Goal: Task Accomplishment & Management: Complete application form

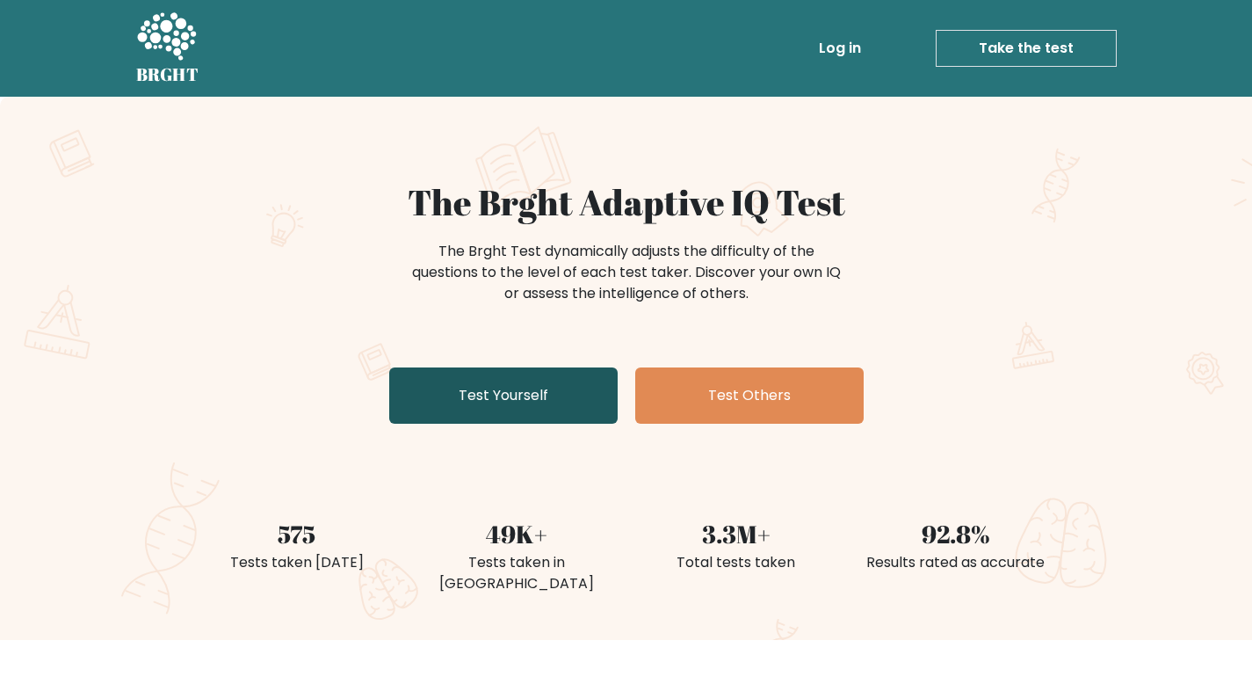
click at [577, 384] on link "Test Yourself" at bounding box center [503, 395] width 229 height 56
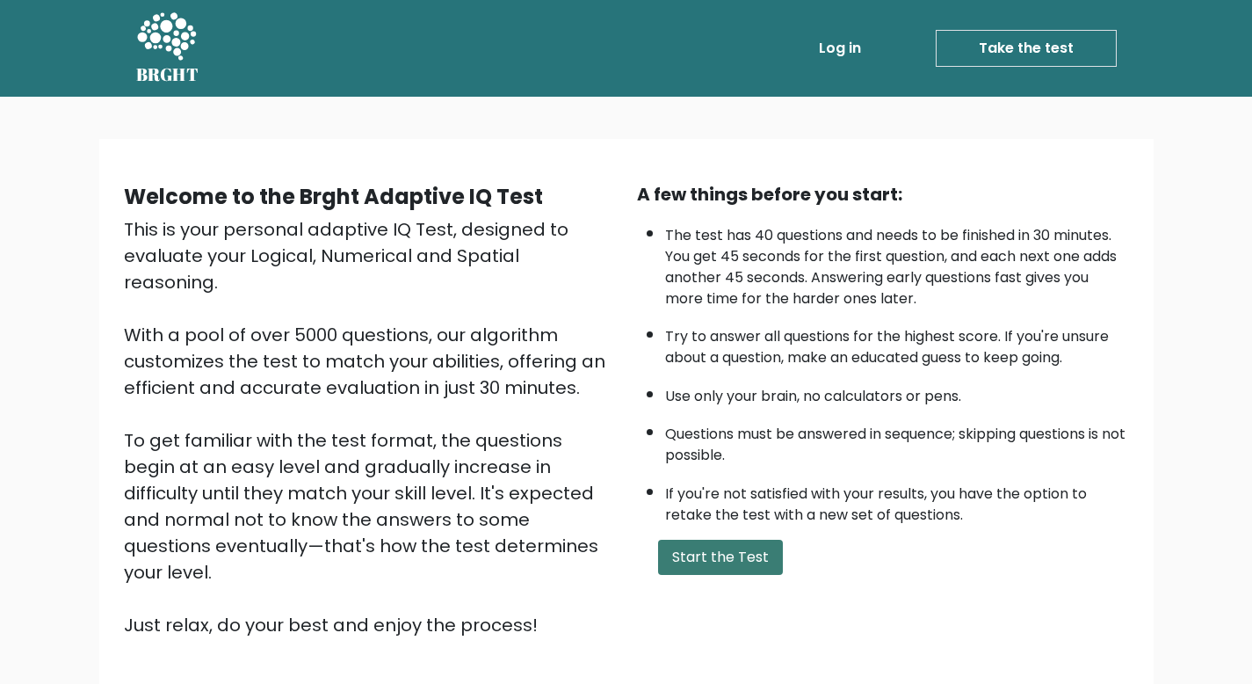
click at [712, 555] on button "Start the Test" at bounding box center [720, 557] width 125 height 35
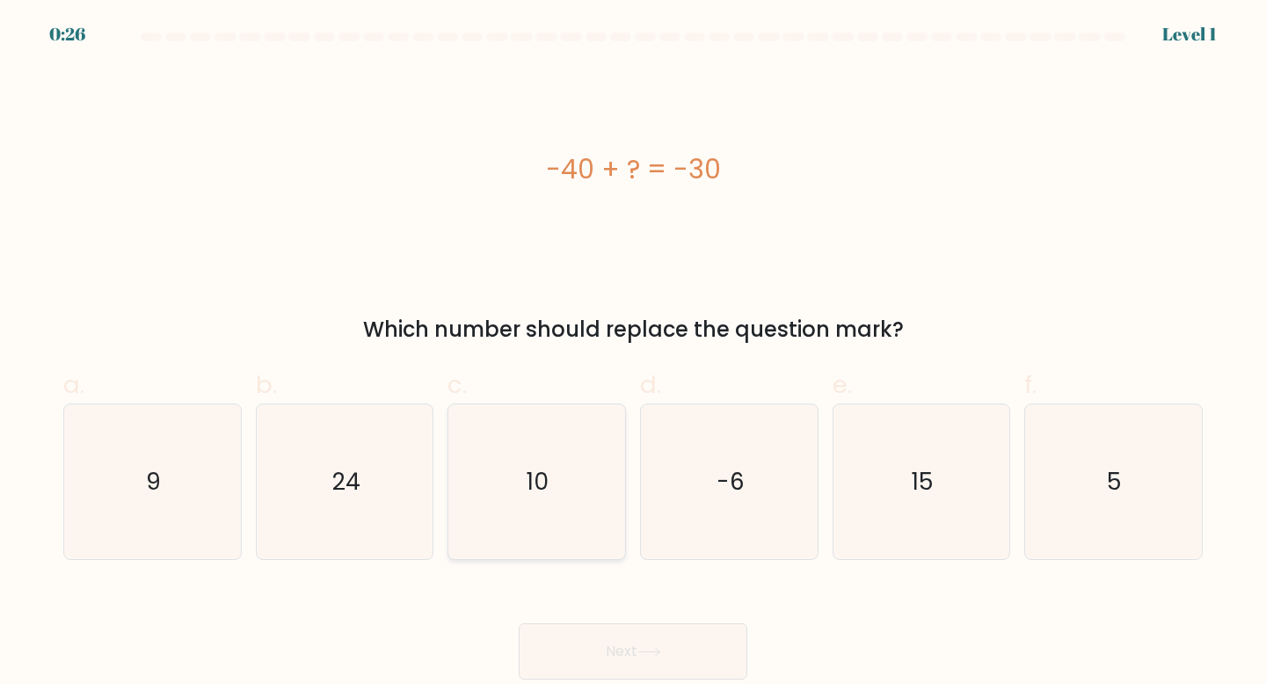
click at [561, 504] on icon "10" at bounding box center [537, 482] width 156 height 156
click at [633, 353] on input "c. 10" at bounding box center [633, 347] width 1 height 11
radio input "true"
click at [633, 643] on button "Next" at bounding box center [633, 651] width 229 height 56
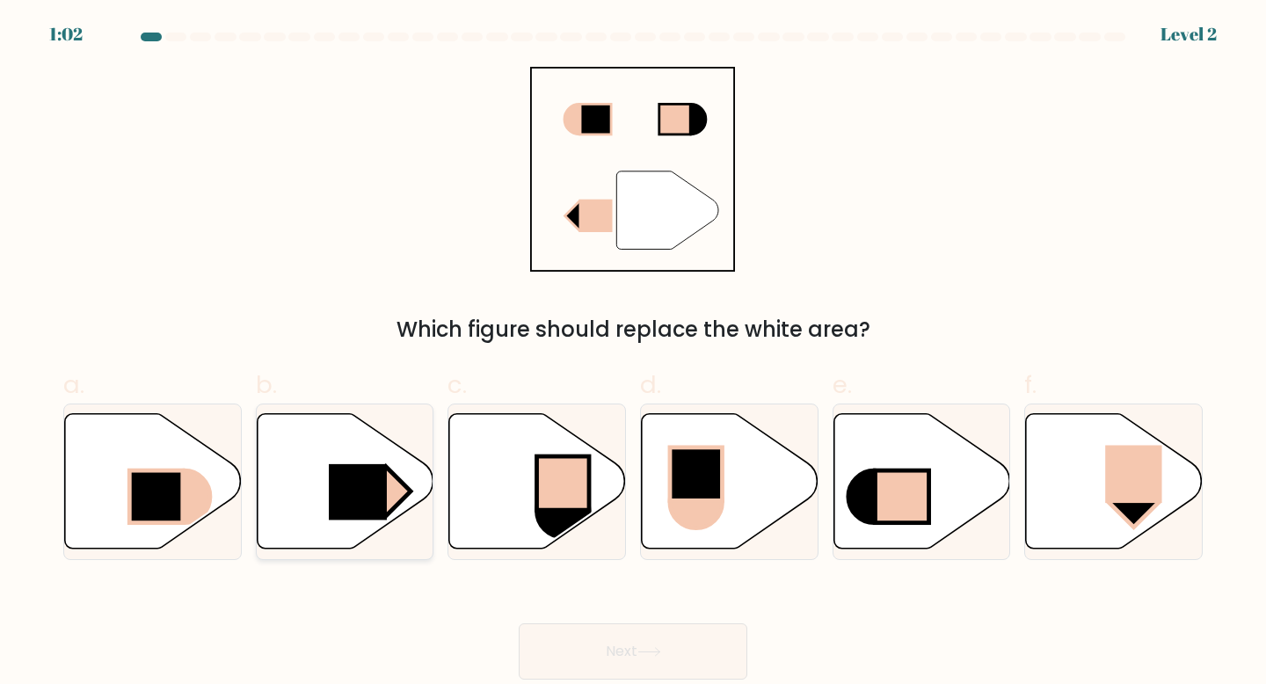
click at [344, 499] on rect at bounding box center [358, 492] width 58 height 56
click at [633, 353] on input "b." at bounding box center [633, 347] width 1 height 11
radio input "true"
click at [643, 652] on icon at bounding box center [649, 652] width 24 height 10
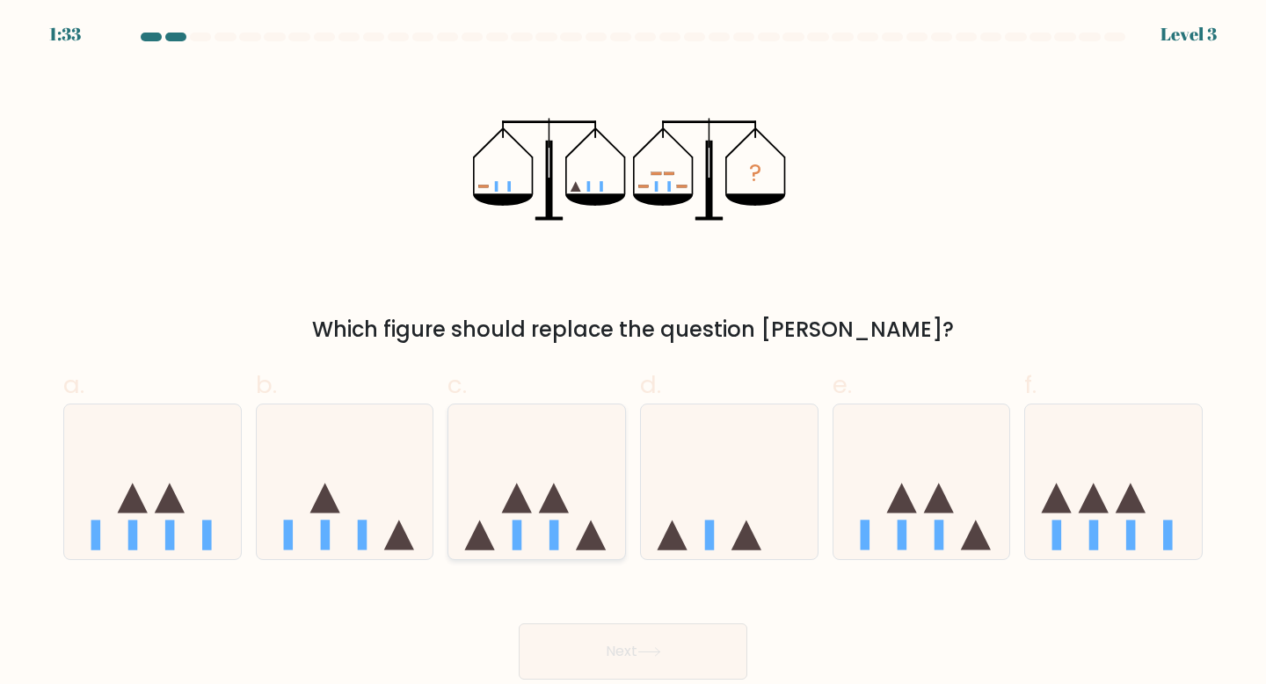
click at [562, 510] on icon at bounding box center [554, 498] width 30 height 30
click at [633, 353] on input "c." at bounding box center [633, 347] width 1 height 11
radio input "true"
click at [635, 669] on button "Next" at bounding box center [633, 651] width 229 height 56
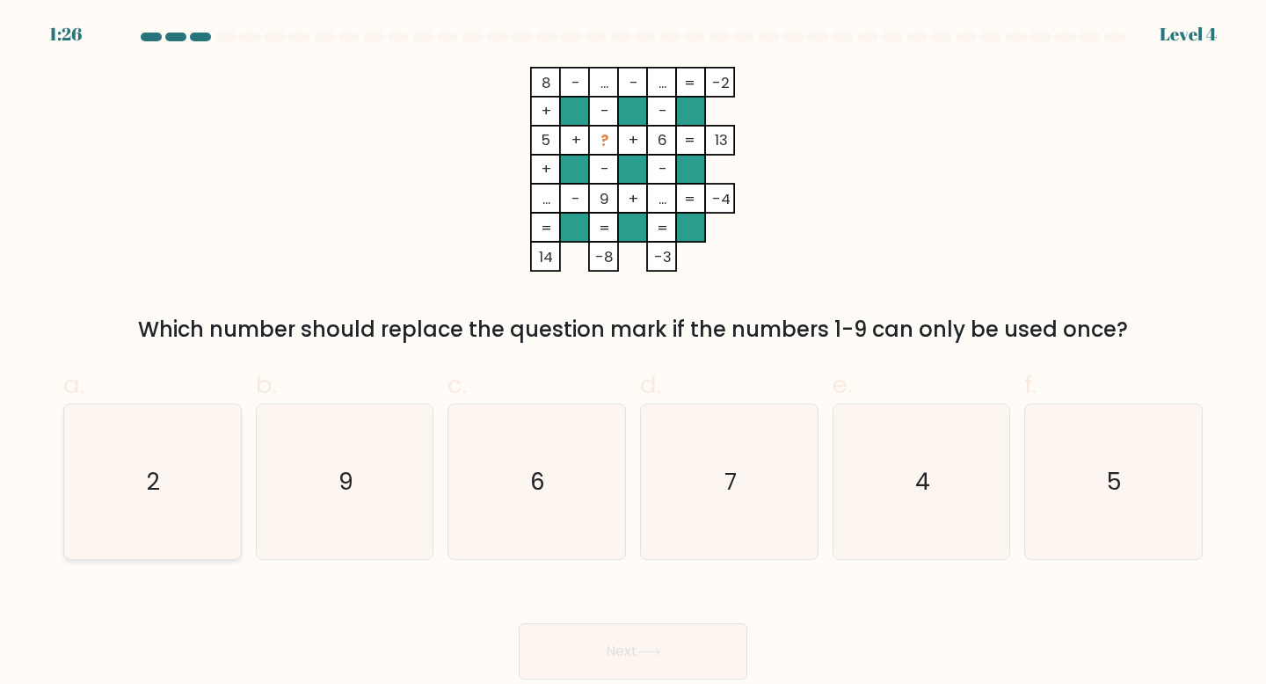
click at [149, 467] on text "2" at bounding box center [154, 481] width 13 height 33
click at [633, 353] on input "a. 2" at bounding box center [633, 347] width 1 height 11
radio input "true"
click at [654, 628] on button "Next" at bounding box center [633, 651] width 229 height 56
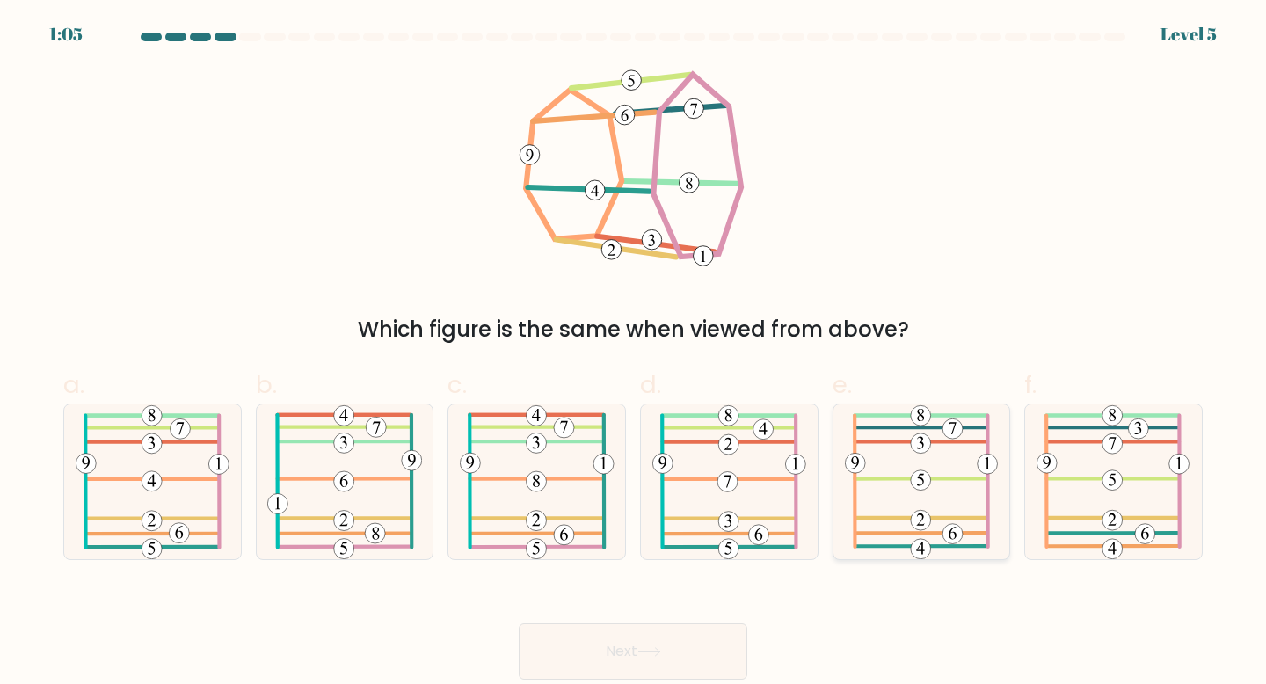
click at [969, 546] on 581 at bounding box center [921, 546] width 130 height 0
click at [634, 353] on input "e." at bounding box center [633, 347] width 1 height 11
radio input "true"
click at [681, 662] on button "Next" at bounding box center [633, 651] width 229 height 56
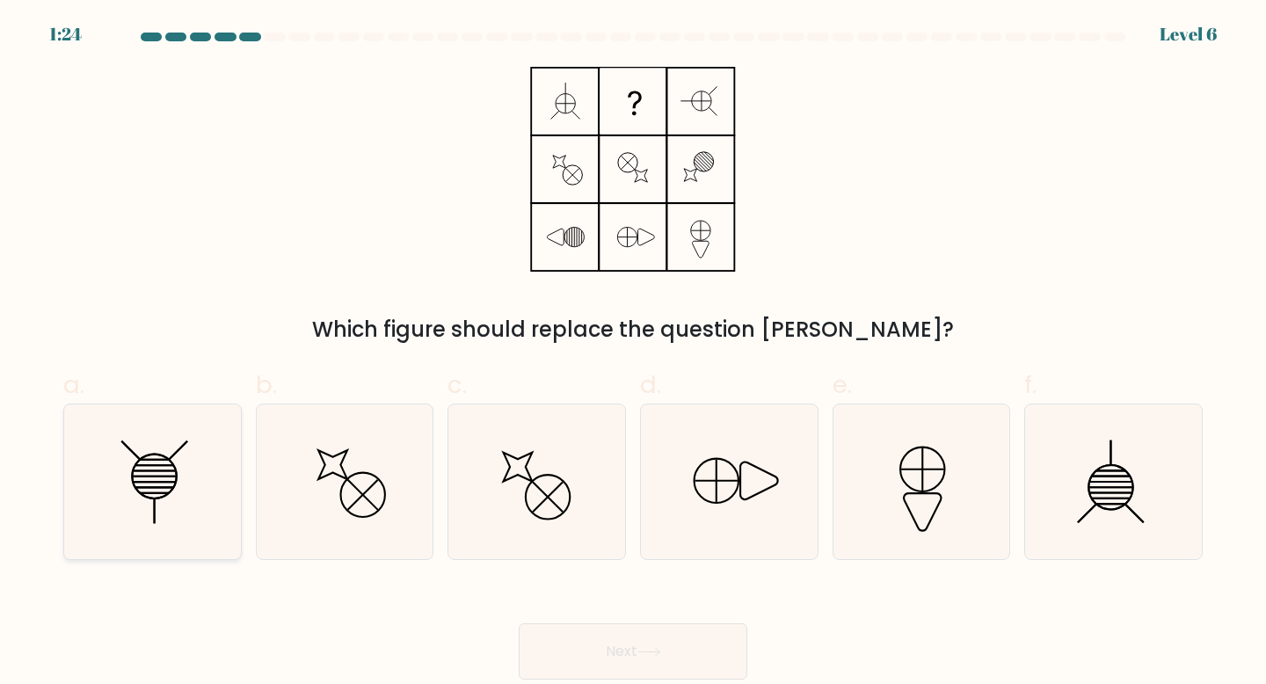
click at [235, 509] on div at bounding box center [152, 481] width 178 height 157
click at [633, 353] on input "a." at bounding box center [633, 347] width 1 height 11
radio input "true"
click at [628, 660] on button "Next" at bounding box center [633, 651] width 229 height 56
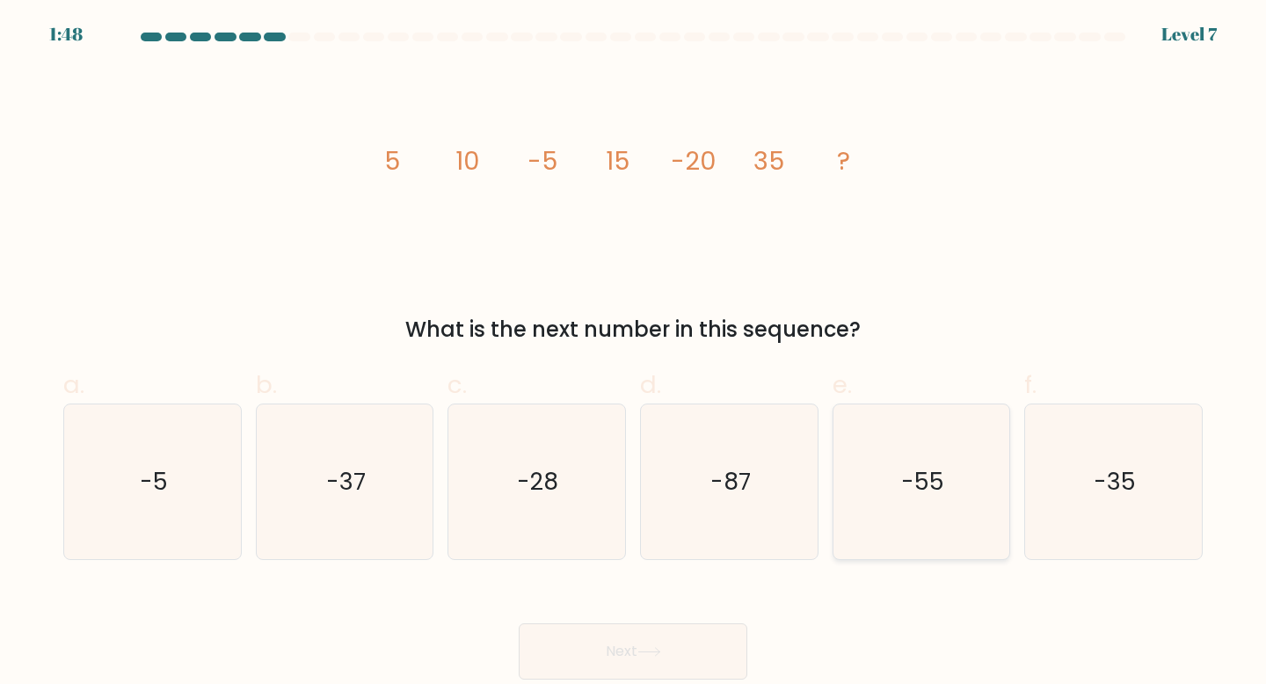
click at [883, 528] on icon "-55" at bounding box center [922, 482] width 156 height 156
click at [634, 353] on input "e. -55" at bounding box center [633, 347] width 1 height 11
radio input "true"
click at [665, 635] on button "Next" at bounding box center [633, 651] width 229 height 56
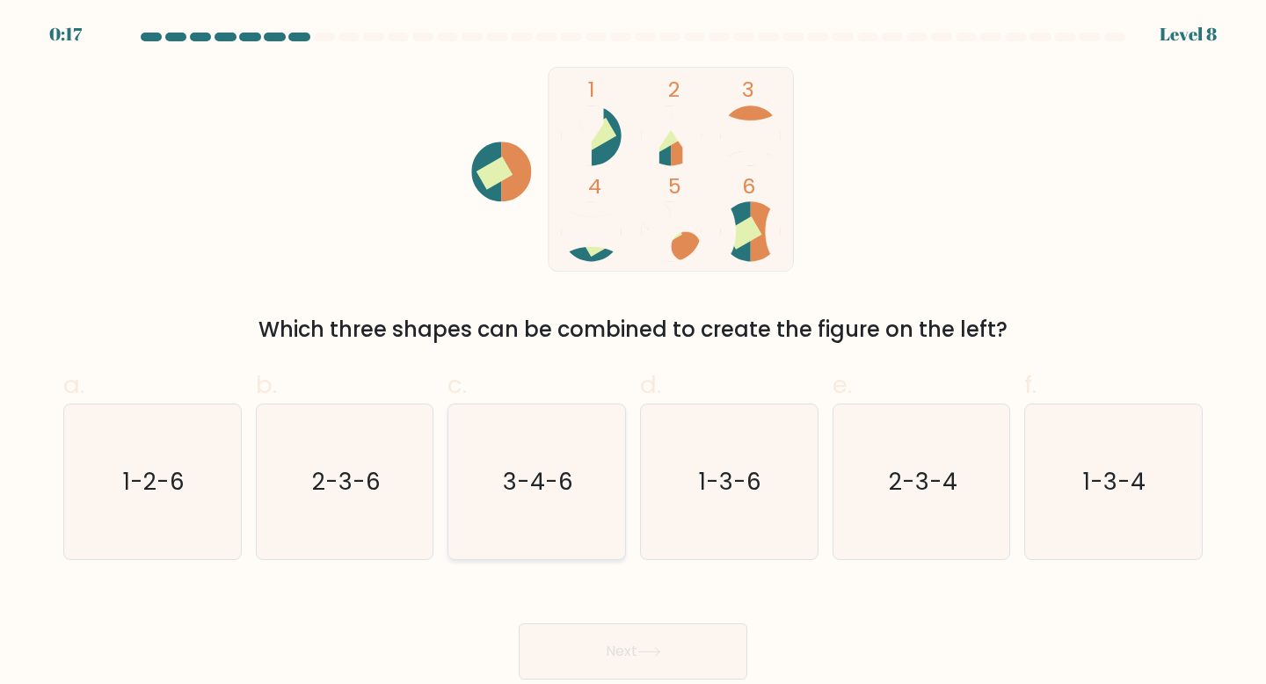
click at [555, 519] on icon "3-4-6" at bounding box center [537, 482] width 156 height 156
click at [633, 353] on input "c. 3-4-6" at bounding box center [633, 347] width 1 height 11
radio input "true"
click at [604, 649] on button "Next" at bounding box center [633, 651] width 229 height 56
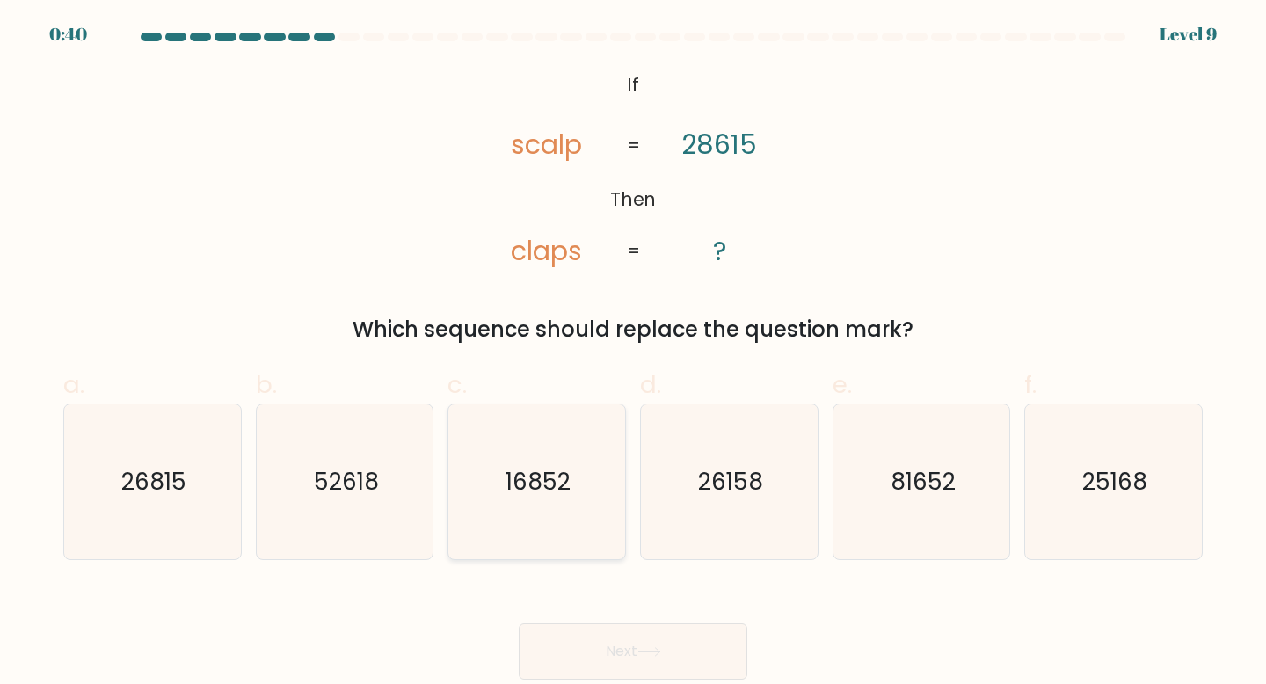
click at [474, 494] on icon "16852" at bounding box center [537, 482] width 156 height 156
click at [633, 353] on input "c. 16852" at bounding box center [633, 347] width 1 height 11
radio input "true"
click at [610, 651] on button "Next" at bounding box center [633, 651] width 229 height 56
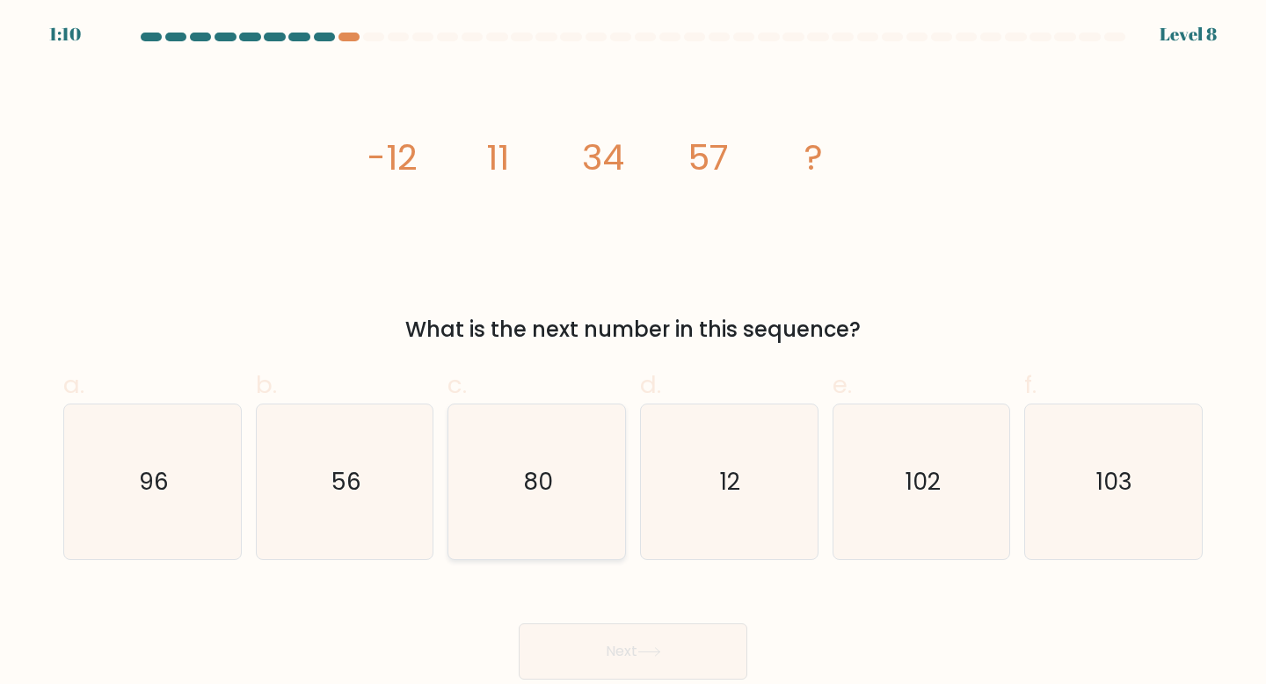
click at [525, 500] on icon "80" at bounding box center [537, 482] width 156 height 156
click at [633, 353] on input "c. 80" at bounding box center [633, 347] width 1 height 11
radio input "true"
click at [634, 632] on button "Next" at bounding box center [633, 651] width 229 height 56
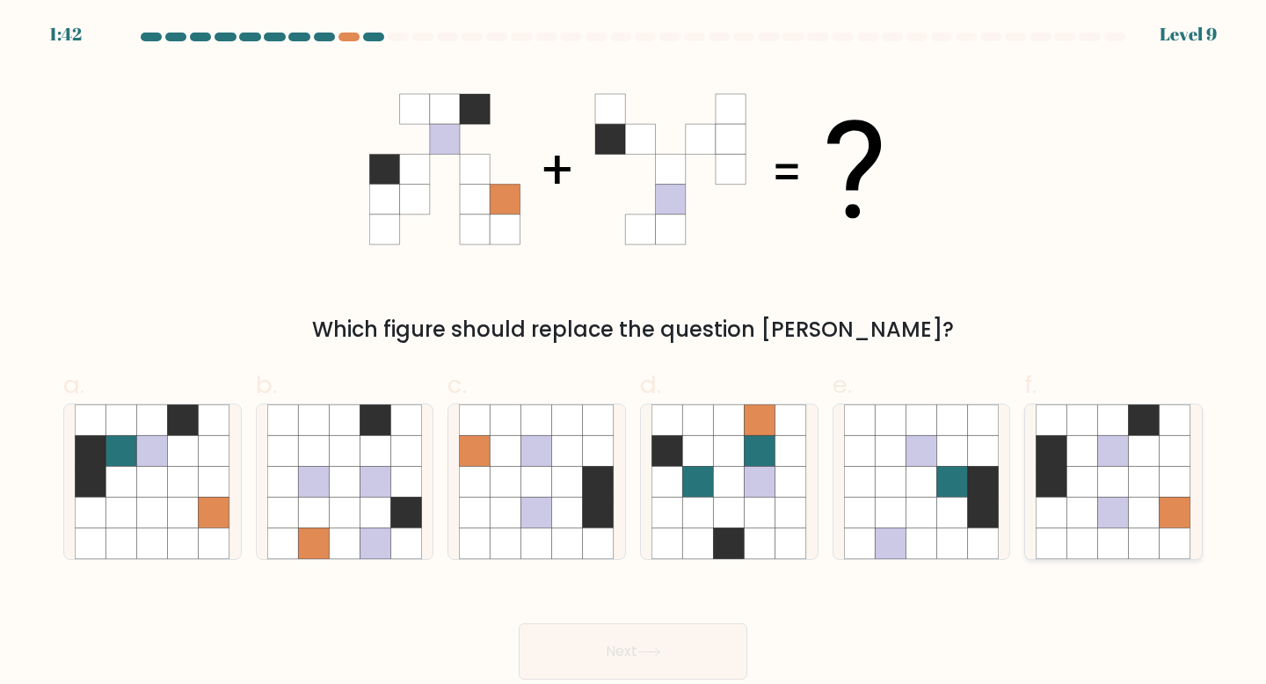
click at [1053, 550] on icon at bounding box center [1051, 543] width 31 height 31
click at [634, 353] on input "f." at bounding box center [633, 347] width 1 height 11
radio input "true"
click at [700, 657] on button "Next" at bounding box center [633, 651] width 229 height 56
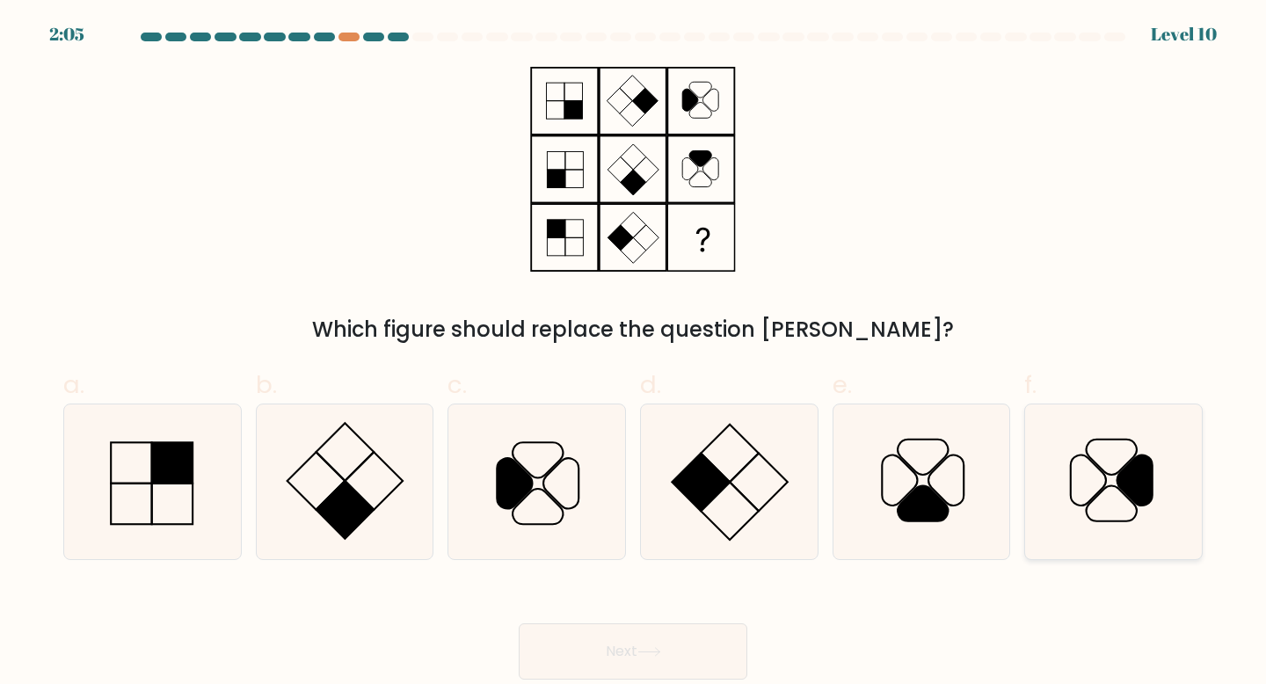
click at [1102, 503] on icon at bounding box center [1113, 482] width 156 height 156
click at [634, 353] on input "f." at bounding box center [633, 347] width 1 height 11
radio input "true"
click at [680, 657] on button "Next" at bounding box center [633, 651] width 229 height 56
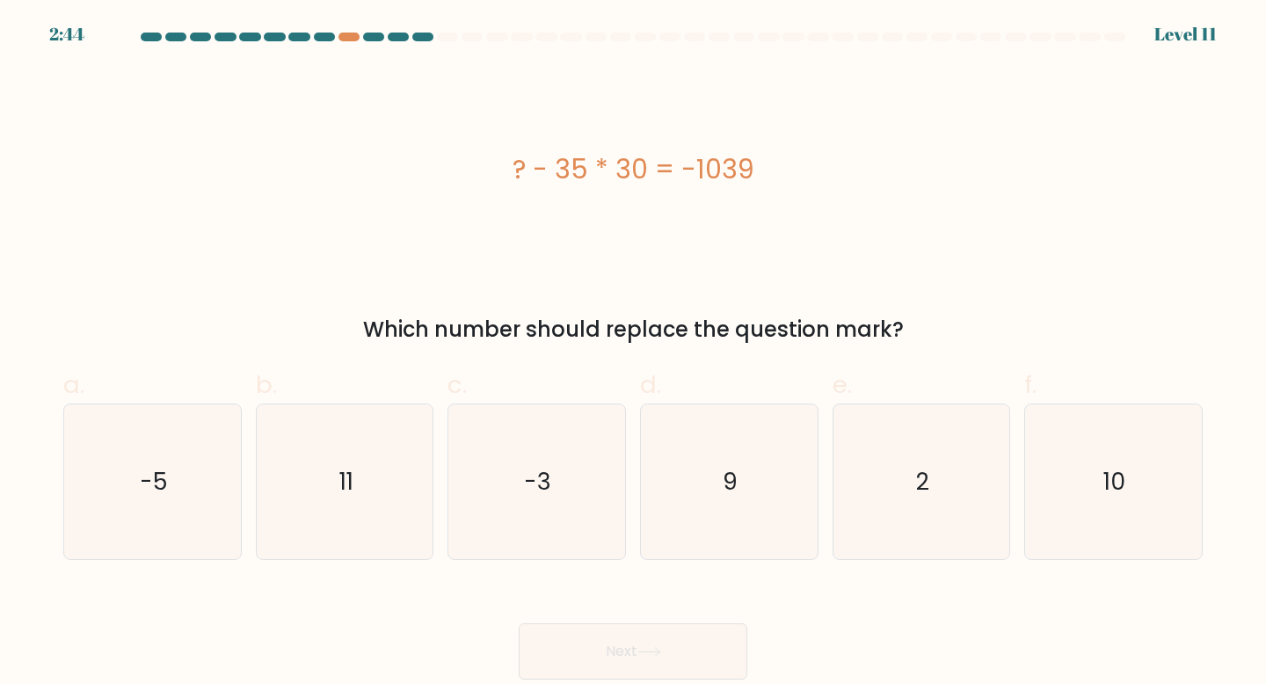
click at [404, 39] on div at bounding box center [398, 37] width 21 height 9
click at [922, 465] on text "2" at bounding box center [922, 481] width 13 height 33
click at [634, 353] on input "e. 2" at bounding box center [633, 347] width 1 height 11
radio input "true"
click at [678, 674] on button "Next" at bounding box center [633, 651] width 229 height 56
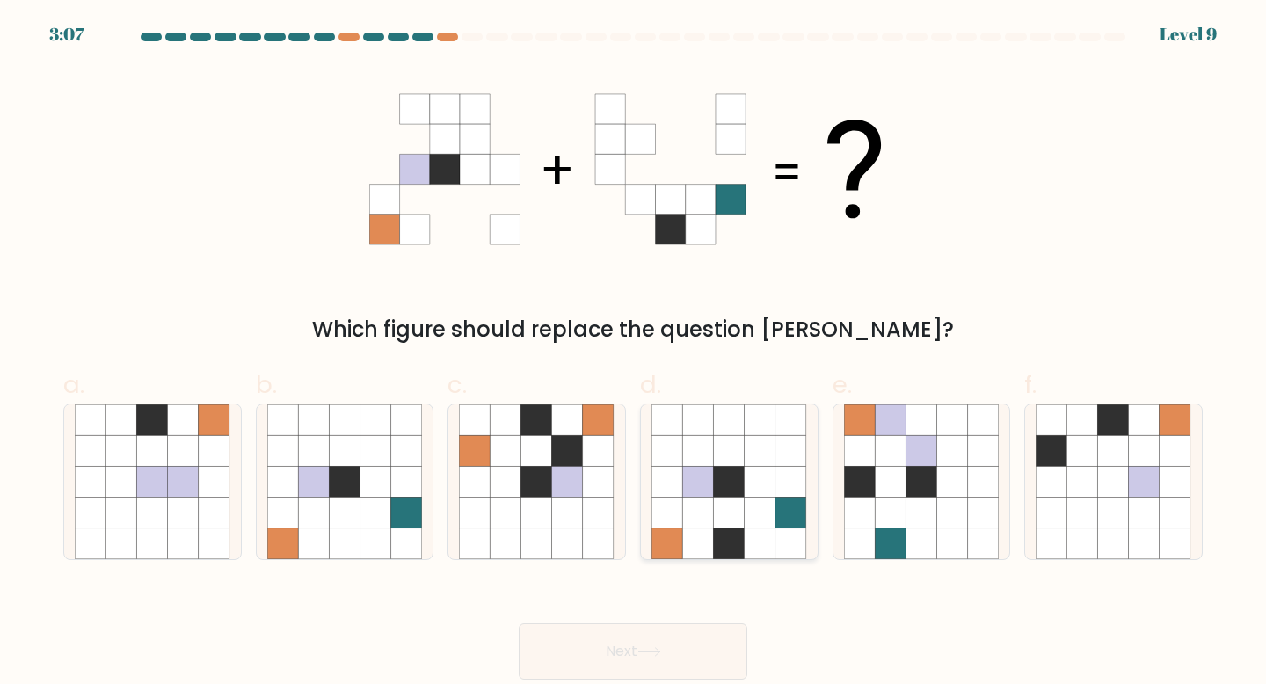
click at [748, 555] on icon at bounding box center [759, 543] width 31 height 31
click at [634, 353] on input "d." at bounding box center [633, 347] width 1 height 11
radio input "true"
click at [643, 670] on button "Next" at bounding box center [633, 651] width 229 height 56
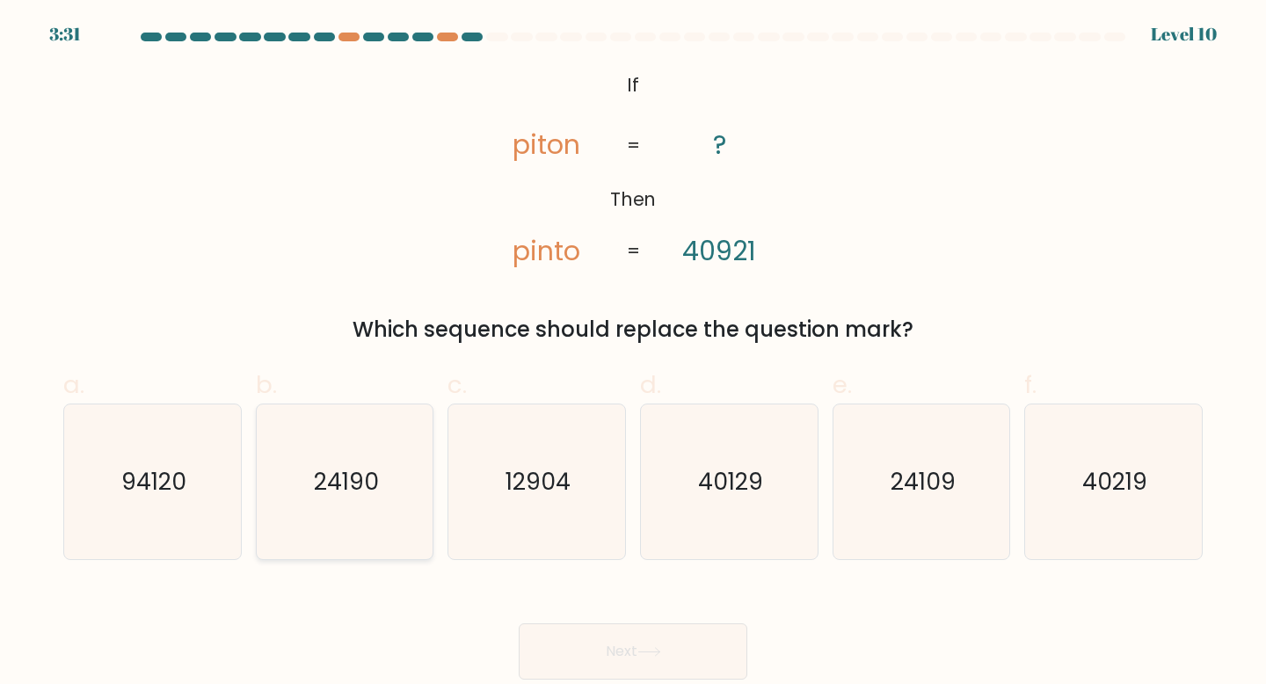
click at [397, 523] on icon "24190" at bounding box center [345, 482] width 156 height 156
click at [633, 353] on input "b. 24190" at bounding box center [633, 347] width 1 height 11
radio input "true"
click at [673, 664] on button "Next" at bounding box center [633, 651] width 229 height 56
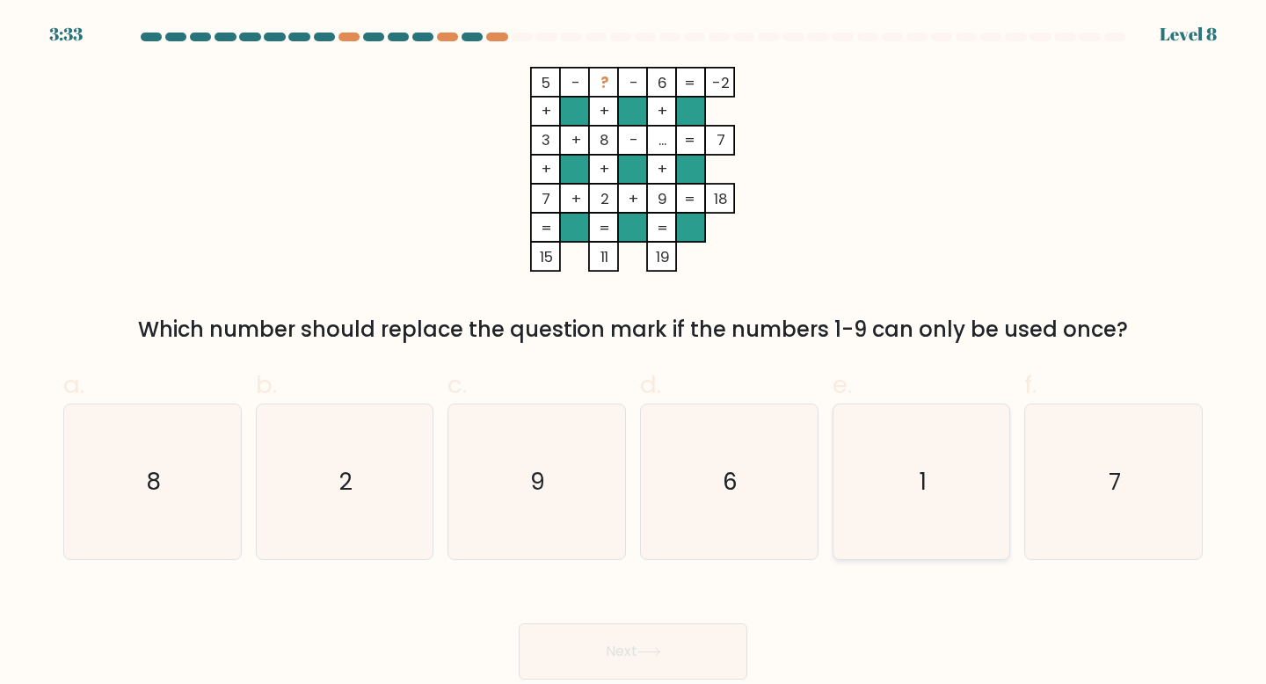
click at [938, 516] on icon "1" at bounding box center [922, 482] width 156 height 156
click at [634, 353] on input "e. 1" at bounding box center [633, 347] width 1 height 11
radio input "true"
click at [620, 664] on button "Next" at bounding box center [633, 651] width 229 height 56
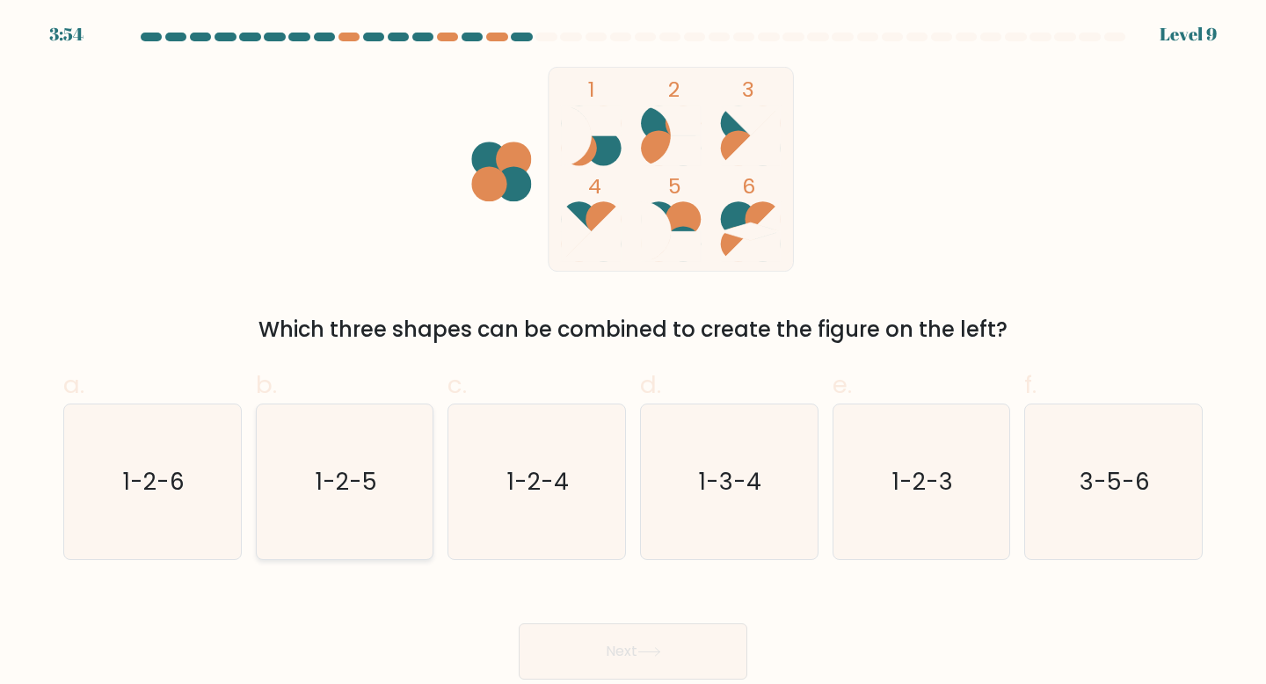
click at [345, 508] on icon "1-2-5" at bounding box center [345, 482] width 156 height 156
click at [633, 353] on input "b. 1-2-5" at bounding box center [633, 347] width 1 height 11
radio input "true"
click at [672, 657] on button "Next" at bounding box center [633, 651] width 229 height 56
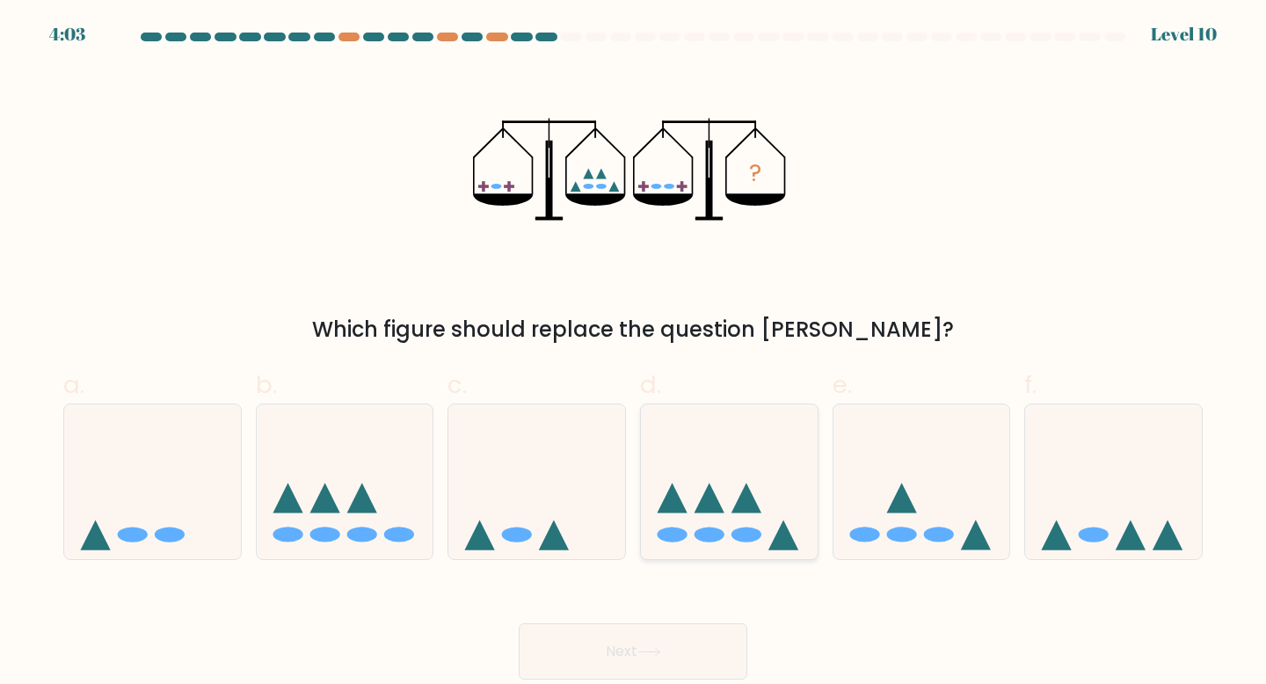
click at [762, 520] on icon at bounding box center [729, 482] width 177 height 146
click at [634, 353] on input "d." at bounding box center [633, 347] width 1 height 11
radio input "true"
click at [667, 645] on button "Next" at bounding box center [633, 651] width 229 height 56
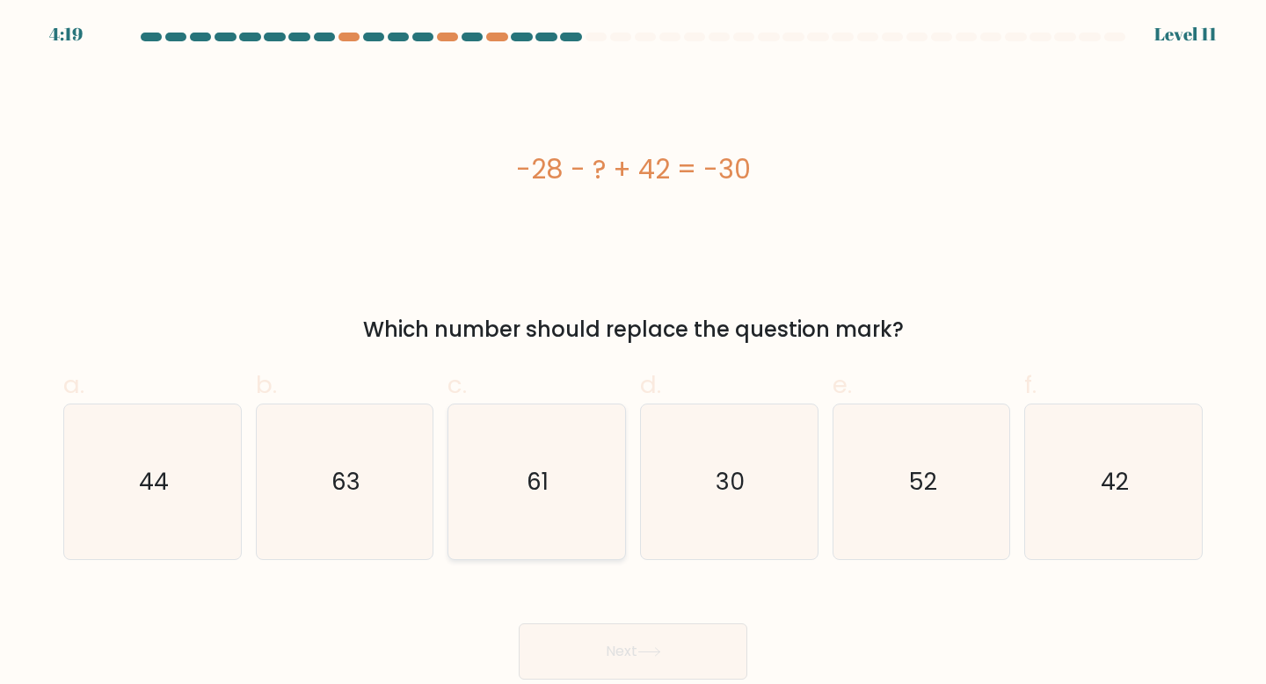
click at [606, 548] on icon "61" at bounding box center [537, 482] width 156 height 156
click at [633, 353] on input "c. 61" at bounding box center [633, 347] width 1 height 11
radio input "true"
click at [620, 647] on button "Next" at bounding box center [633, 651] width 229 height 56
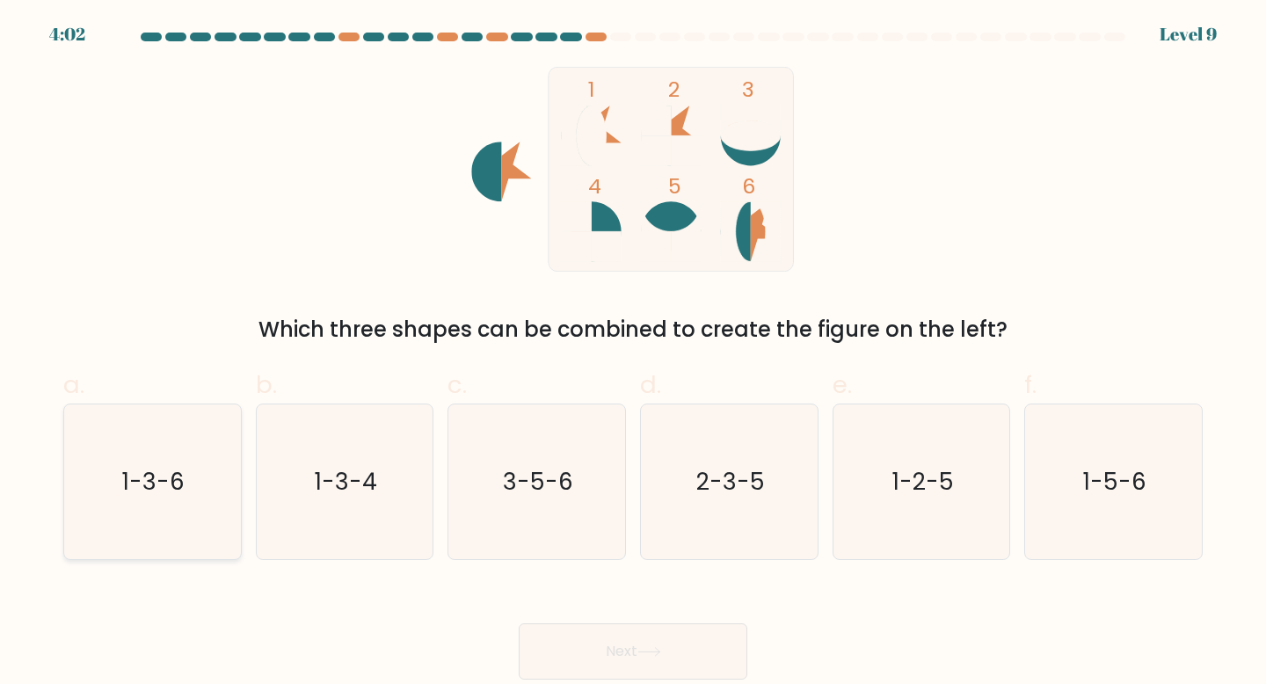
click at [178, 548] on icon "1-3-6" at bounding box center [153, 482] width 156 height 156
click at [633, 353] on input "a. 1-3-6" at bounding box center [633, 347] width 1 height 11
radio input "true"
click at [613, 629] on button "Next" at bounding box center [633, 651] width 229 height 56
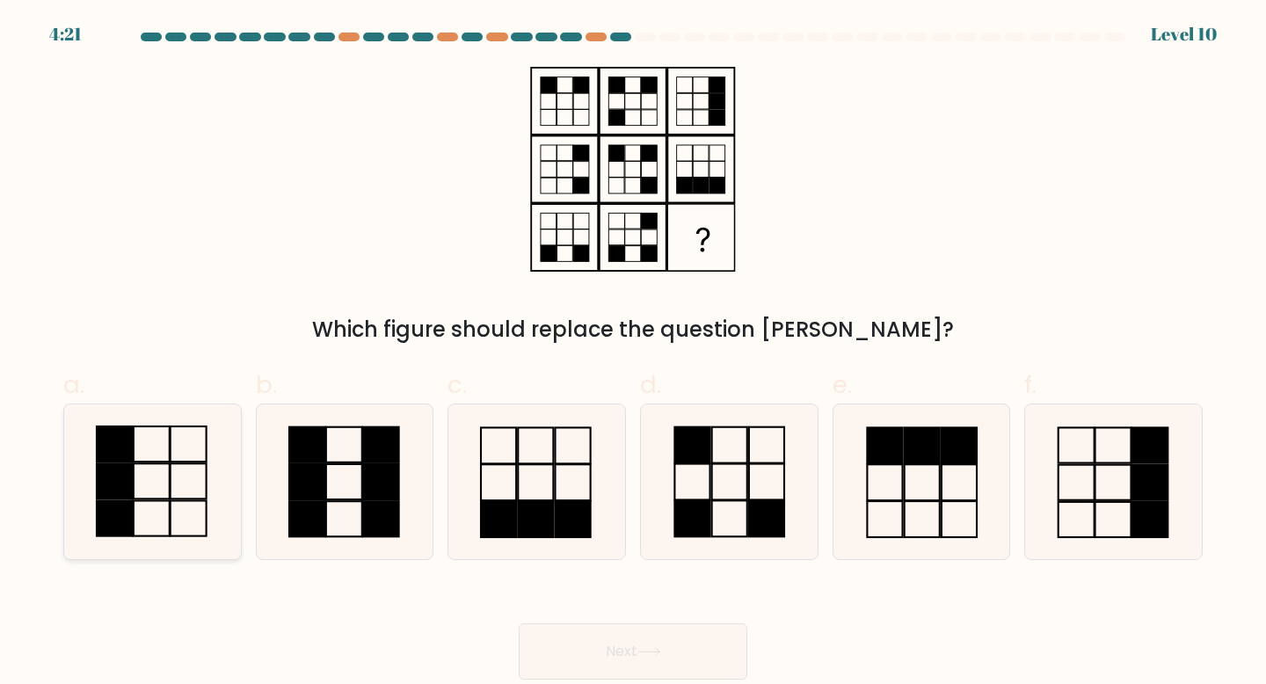
click at [181, 468] on icon at bounding box center [153, 482] width 156 height 156
click at [633, 353] on input "a." at bounding box center [633, 347] width 1 height 11
radio input "true"
click at [680, 644] on button "Next" at bounding box center [633, 651] width 229 height 56
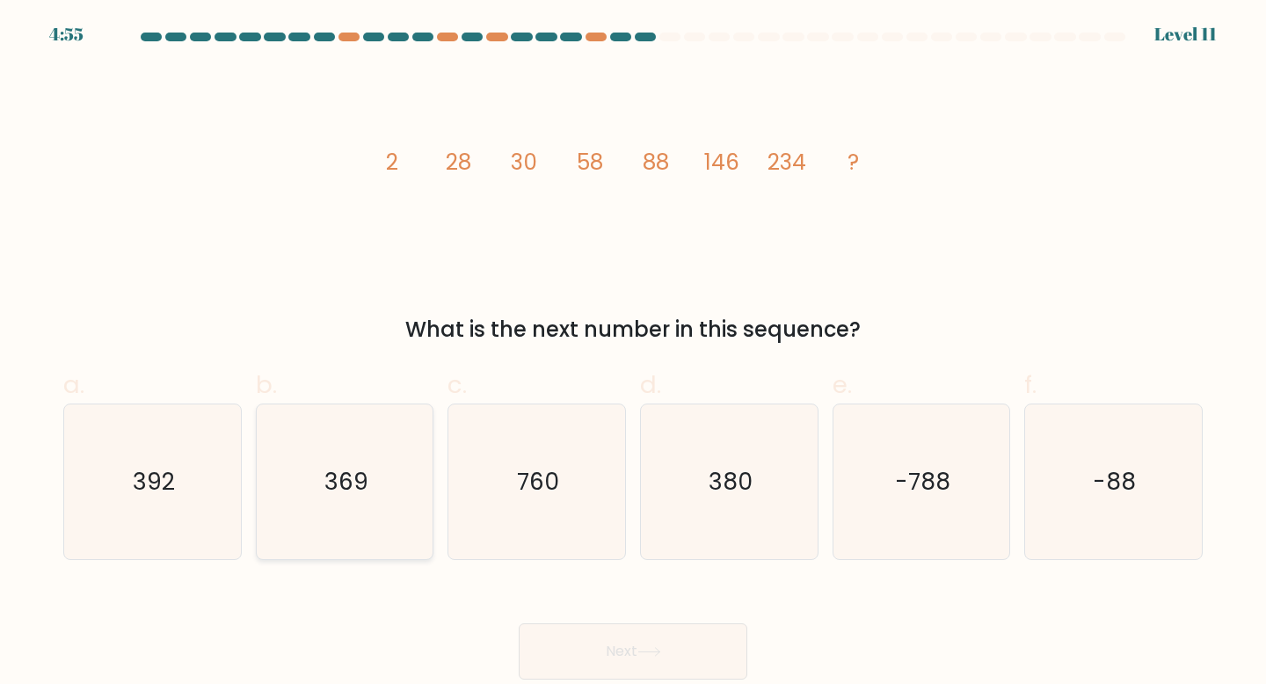
click at [306, 535] on icon "369" at bounding box center [345, 482] width 156 height 156
click at [633, 353] on input "b. 369" at bounding box center [633, 347] width 1 height 11
radio input "true"
click at [582, 644] on button "Next" at bounding box center [633, 651] width 229 height 56
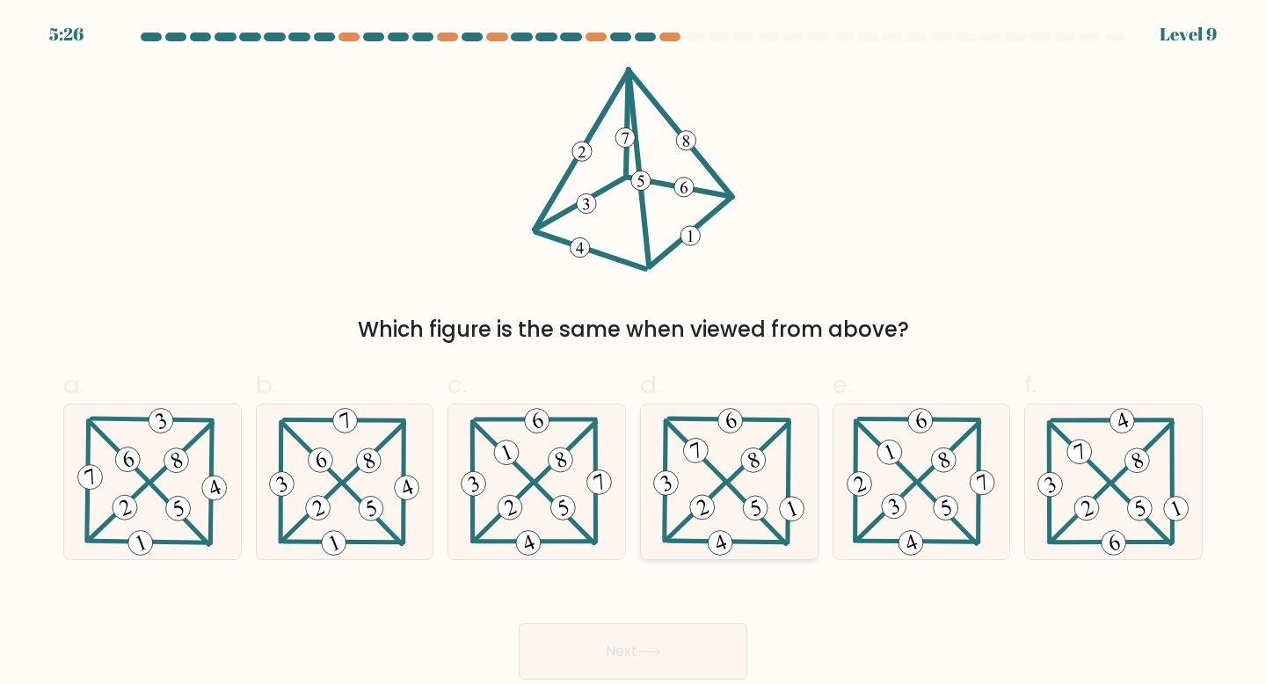
click at [744, 497] on icon at bounding box center [728, 482] width 159 height 156
click at [634, 353] on input "d." at bounding box center [633, 347] width 1 height 11
radio input "true"
click at [632, 656] on button "Next" at bounding box center [633, 651] width 229 height 56
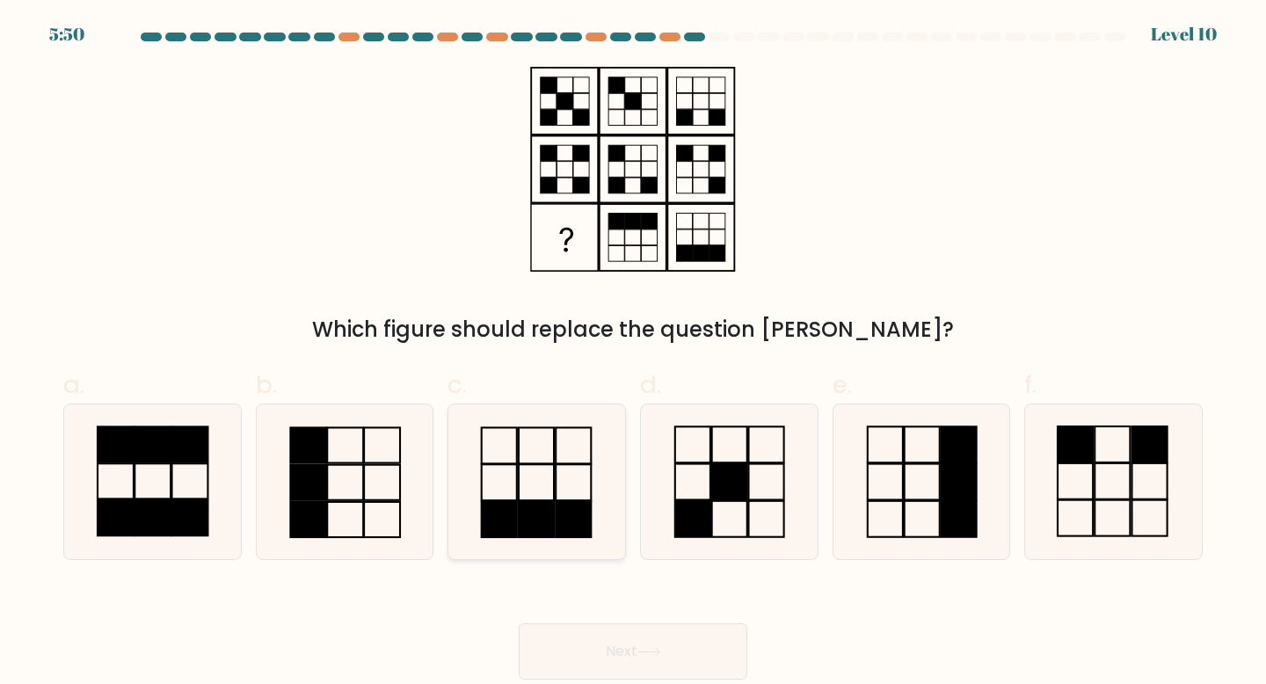
click at [595, 468] on icon at bounding box center [537, 482] width 156 height 156
click at [633, 353] on input "c." at bounding box center [633, 347] width 1 height 11
radio input "true"
click at [632, 631] on button "Next" at bounding box center [633, 651] width 229 height 56
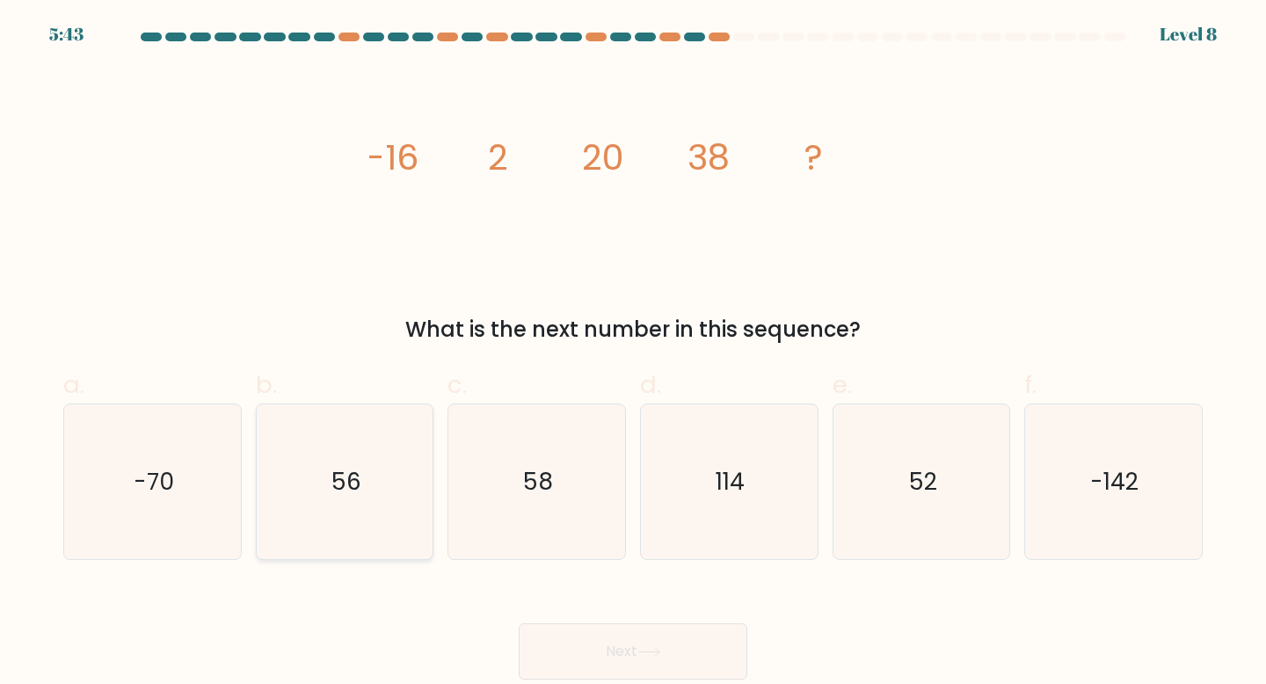
click at [384, 519] on icon "56" at bounding box center [345, 482] width 156 height 156
click at [633, 353] on input "b. 56" at bounding box center [633, 347] width 1 height 11
radio input "true"
click at [621, 639] on button "Next" at bounding box center [633, 651] width 229 height 56
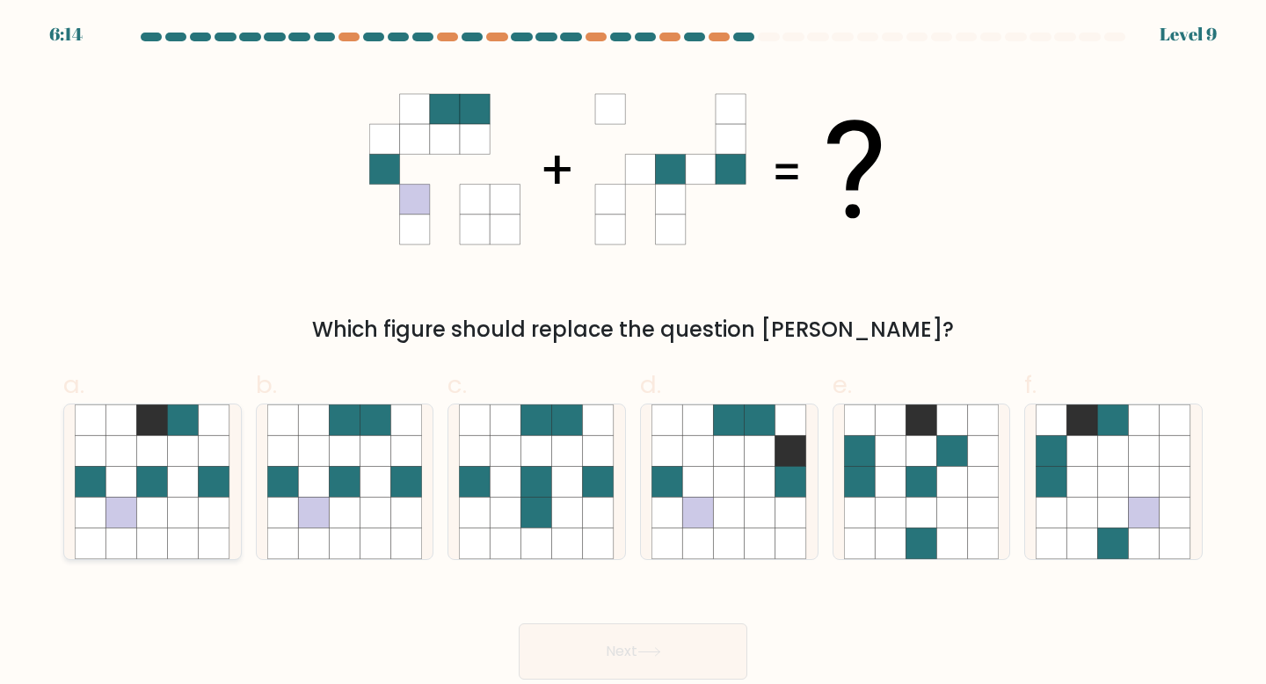
click at [217, 508] on icon at bounding box center [214, 512] width 31 height 31
click at [633, 353] on input "a." at bounding box center [633, 347] width 1 height 11
radio input "true"
click at [689, 676] on button "Next" at bounding box center [633, 651] width 229 height 56
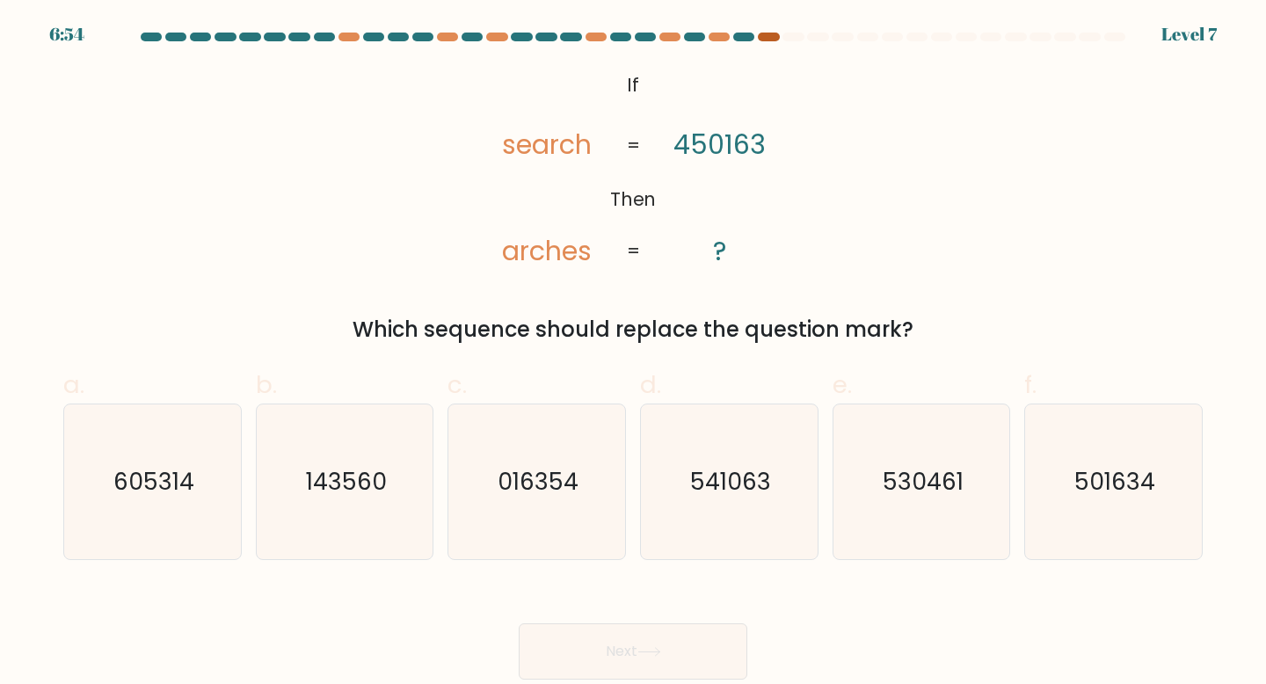
click at [770, 39] on div at bounding box center [768, 37] width 21 height 9
click at [736, 37] on div at bounding box center [743, 37] width 21 height 9
click at [223, 523] on icon "605314" at bounding box center [153, 482] width 156 height 156
click at [633, 353] on input "a. 605314" at bounding box center [633, 347] width 1 height 11
radio input "true"
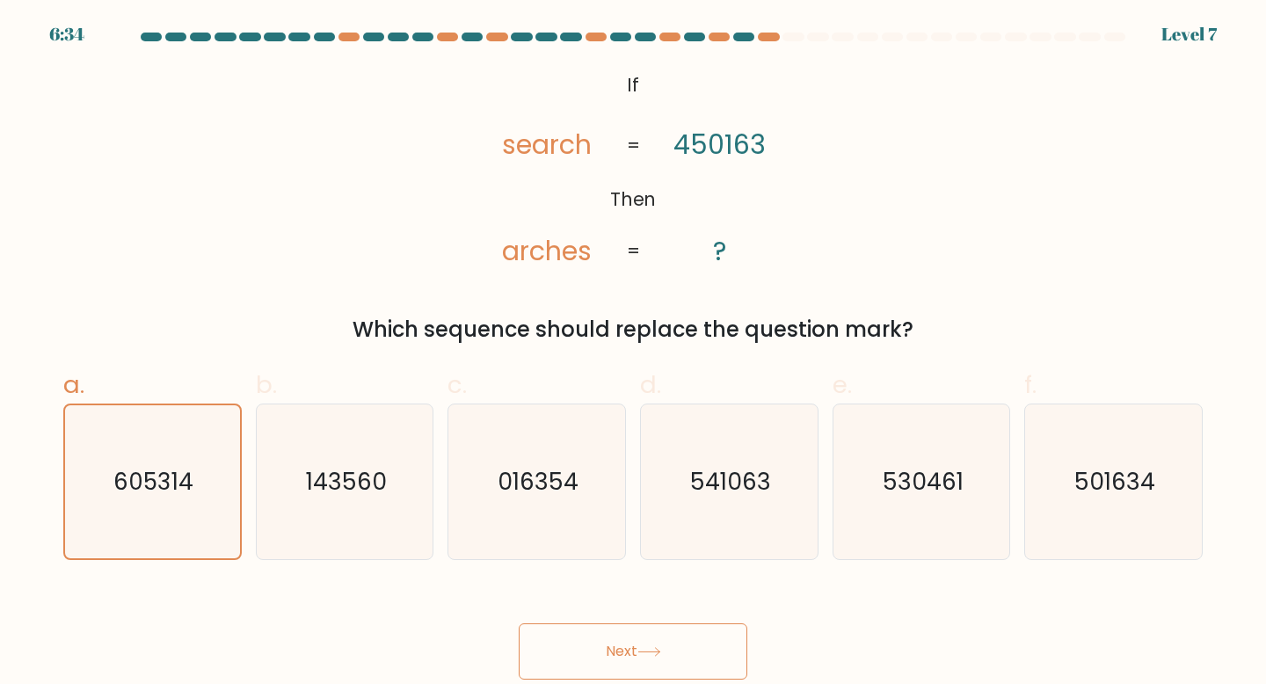
click at [659, 649] on icon at bounding box center [649, 652] width 24 height 10
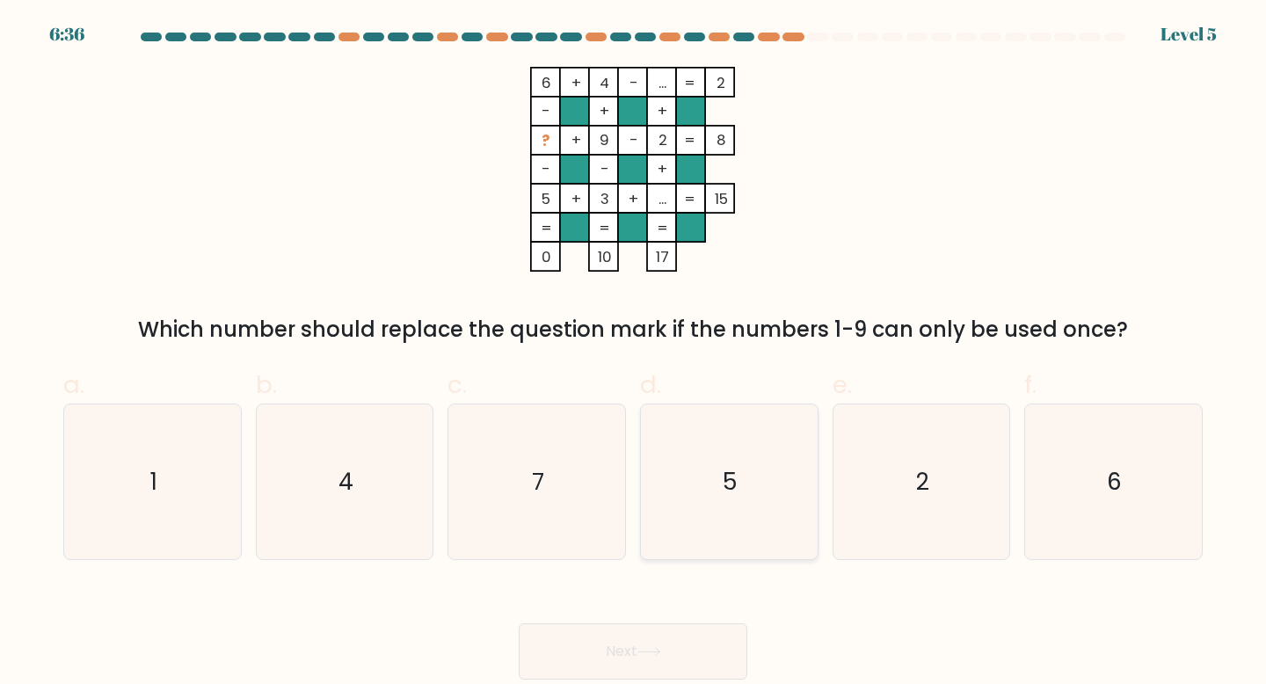
click at [744, 511] on icon "5" at bounding box center [729, 482] width 156 height 156
click at [634, 353] on input "d. 5" at bounding box center [633, 347] width 1 height 11
radio input "true"
click at [673, 616] on div "Next" at bounding box center [633, 630] width 1160 height 98
click at [673, 638] on button "Next" at bounding box center [633, 651] width 229 height 56
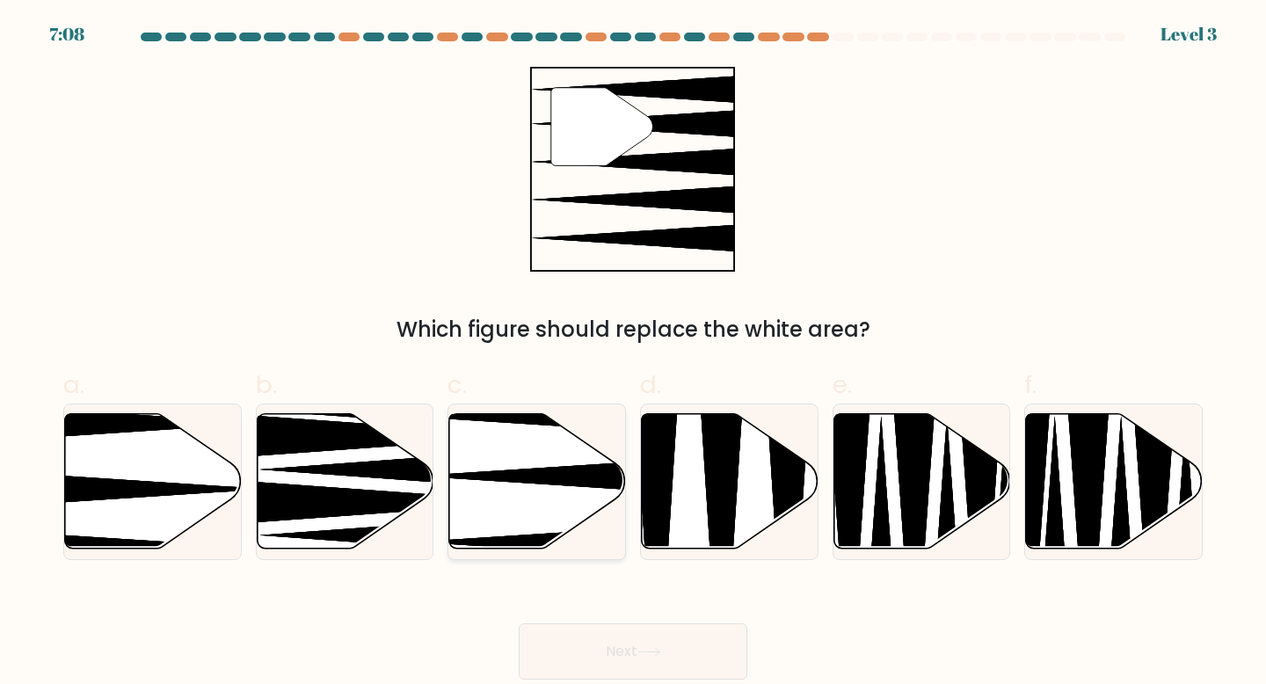
click at [575, 530] on icon at bounding box center [536, 482] width 177 height 138
click at [633, 353] on input "c." at bounding box center [633, 347] width 1 height 11
radio input "true"
click at [600, 657] on button "Next" at bounding box center [633, 651] width 229 height 56
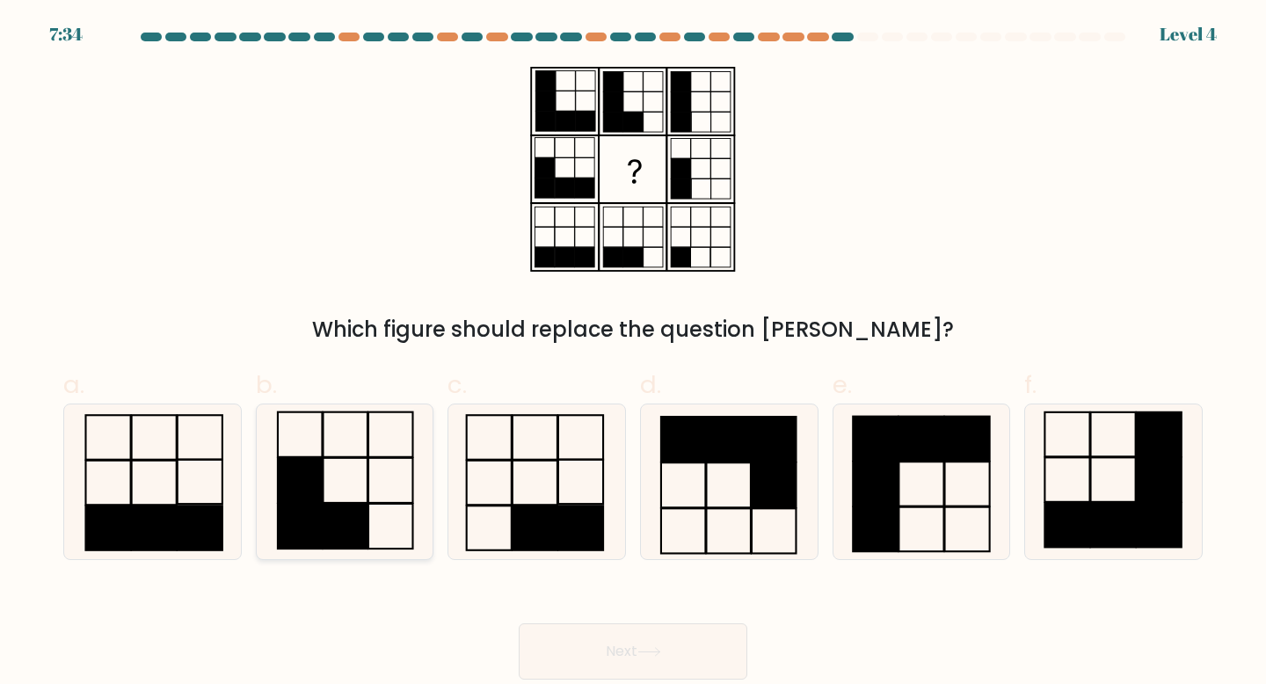
click at [358, 497] on icon at bounding box center [345, 482] width 156 height 156
click at [633, 353] on input "b." at bounding box center [633, 347] width 1 height 11
radio input "true"
click at [636, 648] on button "Next" at bounding box center [633, 651] width 229 height 56
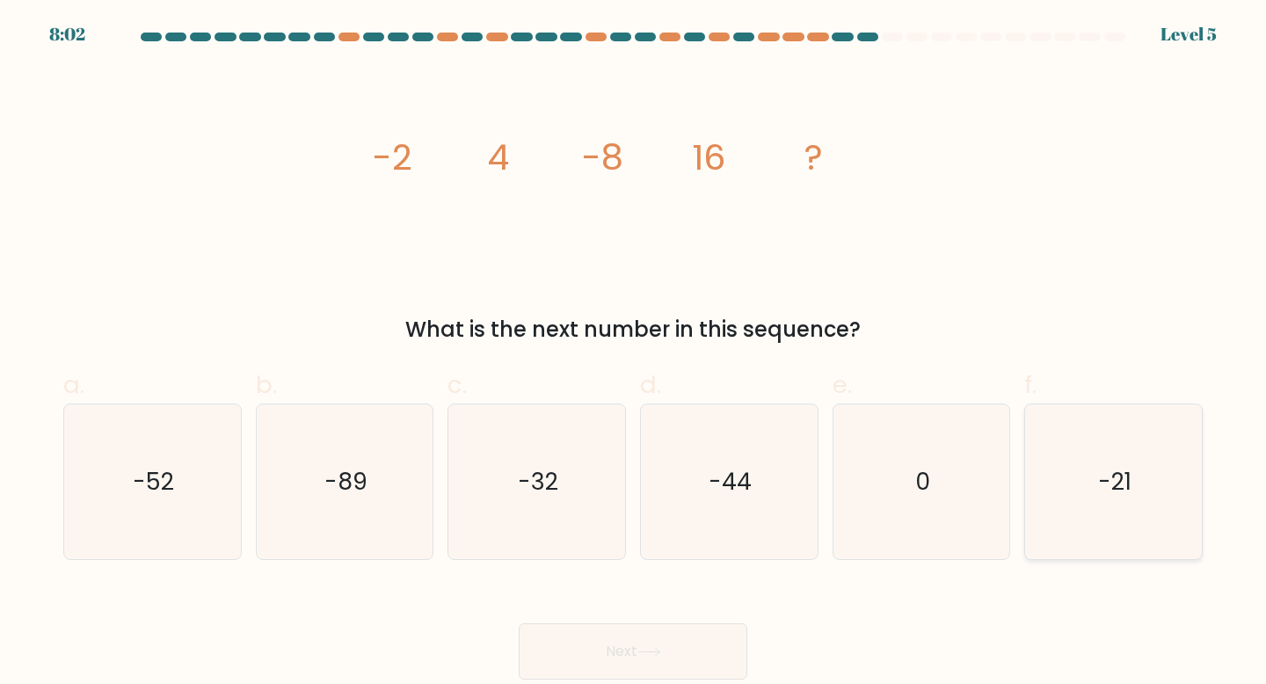
click at [1081, 504] on icon "-21" at bounding box center [1113, 482] width 156 height 156
click at [634, 353] on input "f. -21" at bounding box center [633, 347] width 1 height 11
radio input "true"
click at [695, 661] on button "Next" at bounding box center [633, 651] width 229 height 56
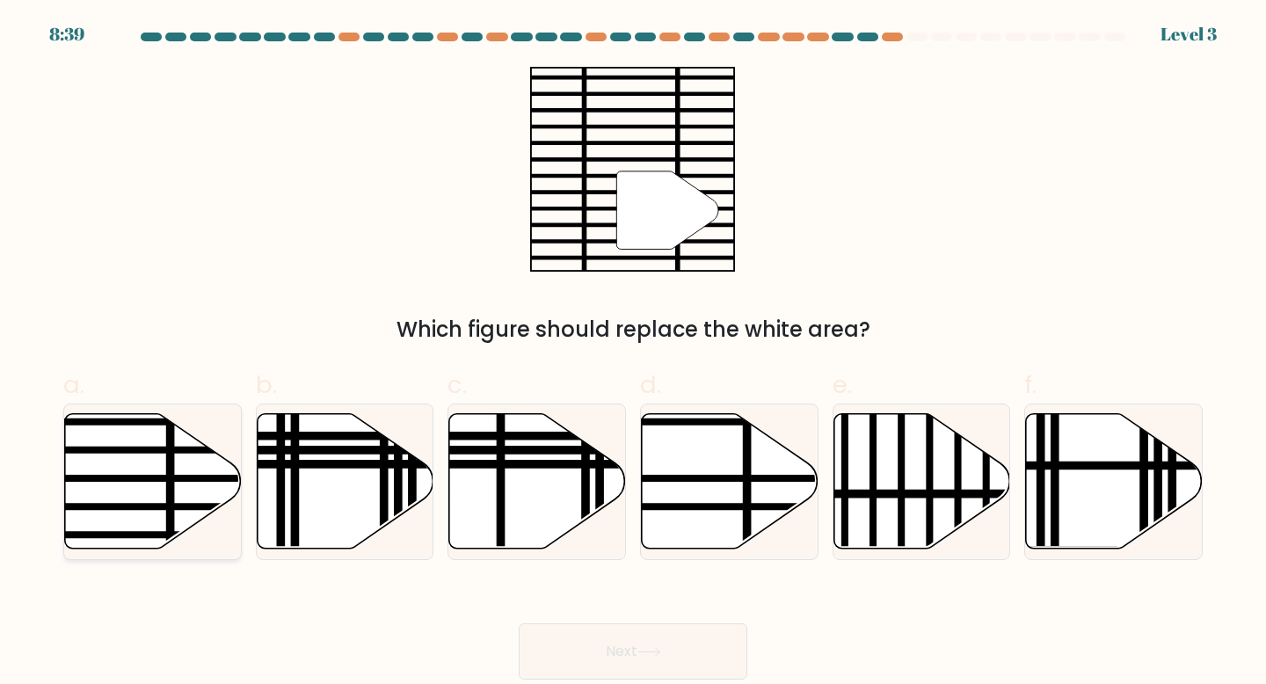
click at [176, 489] on icon at bounding box center [153, 480] width 177 height 135
click at [633, 353] on input "a." at bounding box center [633, 347] width 1 height 11
radio input "true"
click at [664, 642] on button "Next" at bounding box center [633, 651] width 229 height 56
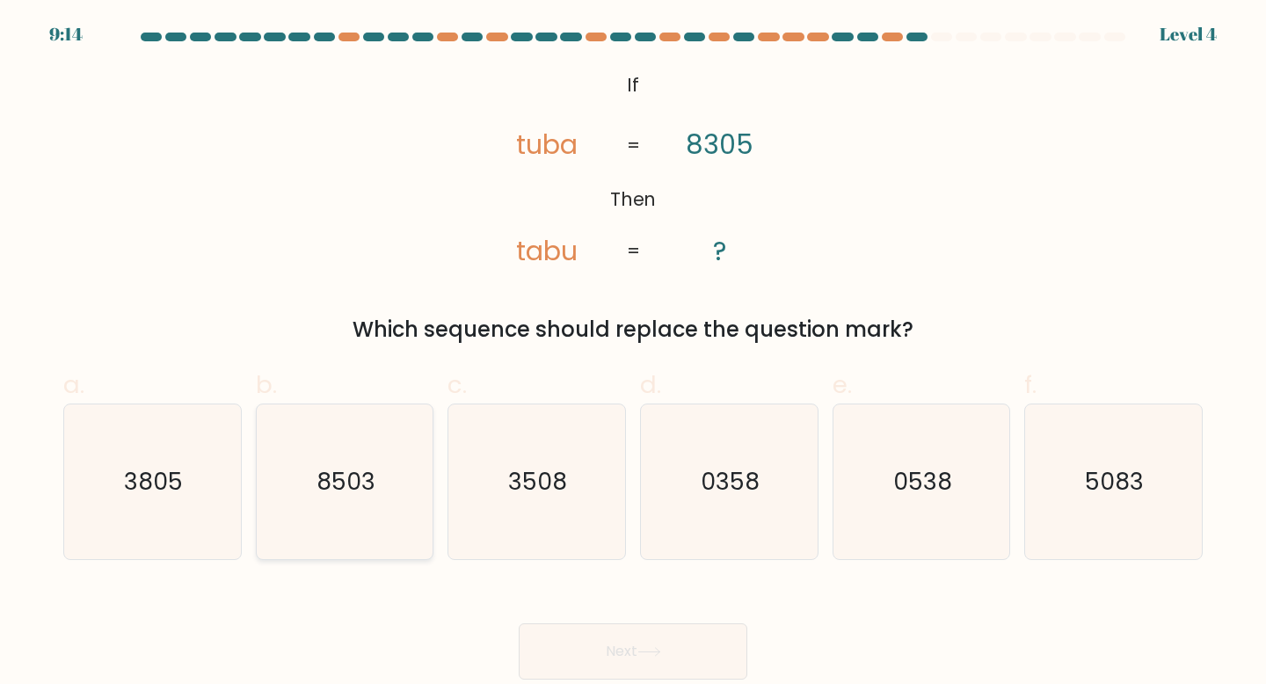
click at [378, 538] on icon "8503" at bounding box center [345, 482] width 156 height 156
click at [633, 353] on input "b. 8503" at bounding box center [633, 347] width 1 height 11
radio input "true"
click at [599, 673] on button "Next" at bounding box center [633, 651] width 229 height 56
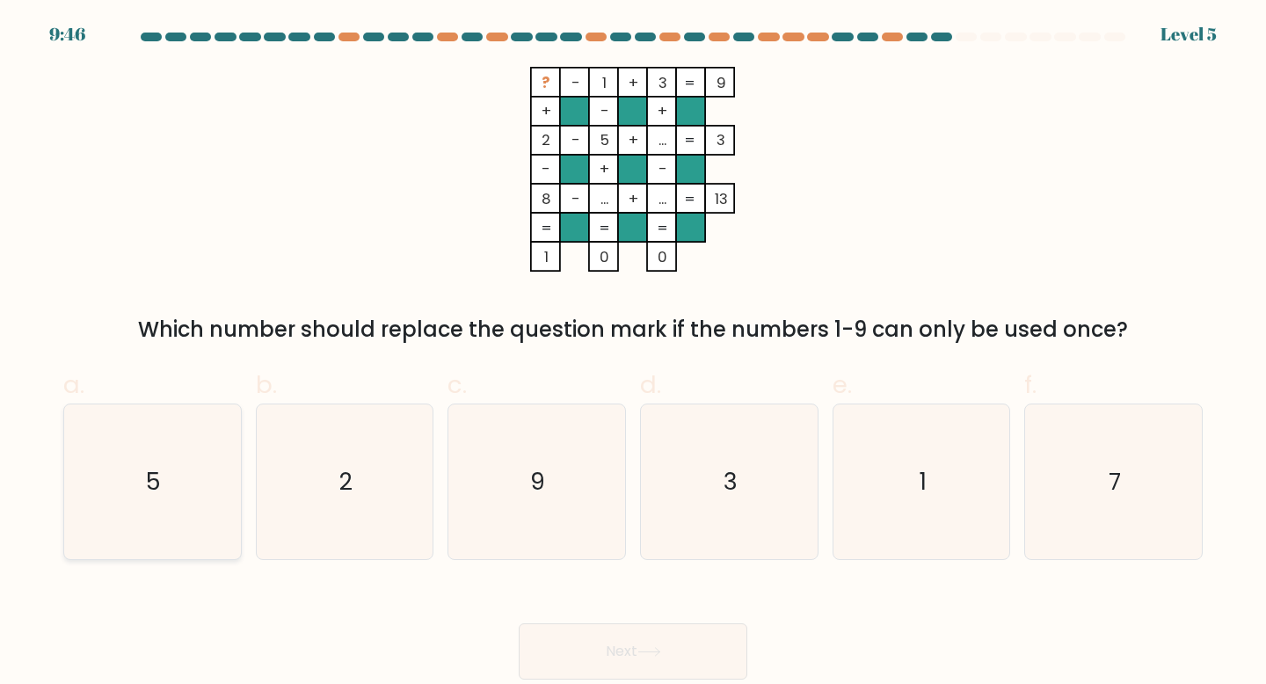
click at [172, 526] on icon "5" at bounding box center [153, 482] width 156 height 156
click at [633, 353] on input "a. 5" at bounding box center [633, 347] width 1 height 11
radio input "true"
click at [561, 664] on button "Next" at bounding box center [633, 651] width 229 height 56
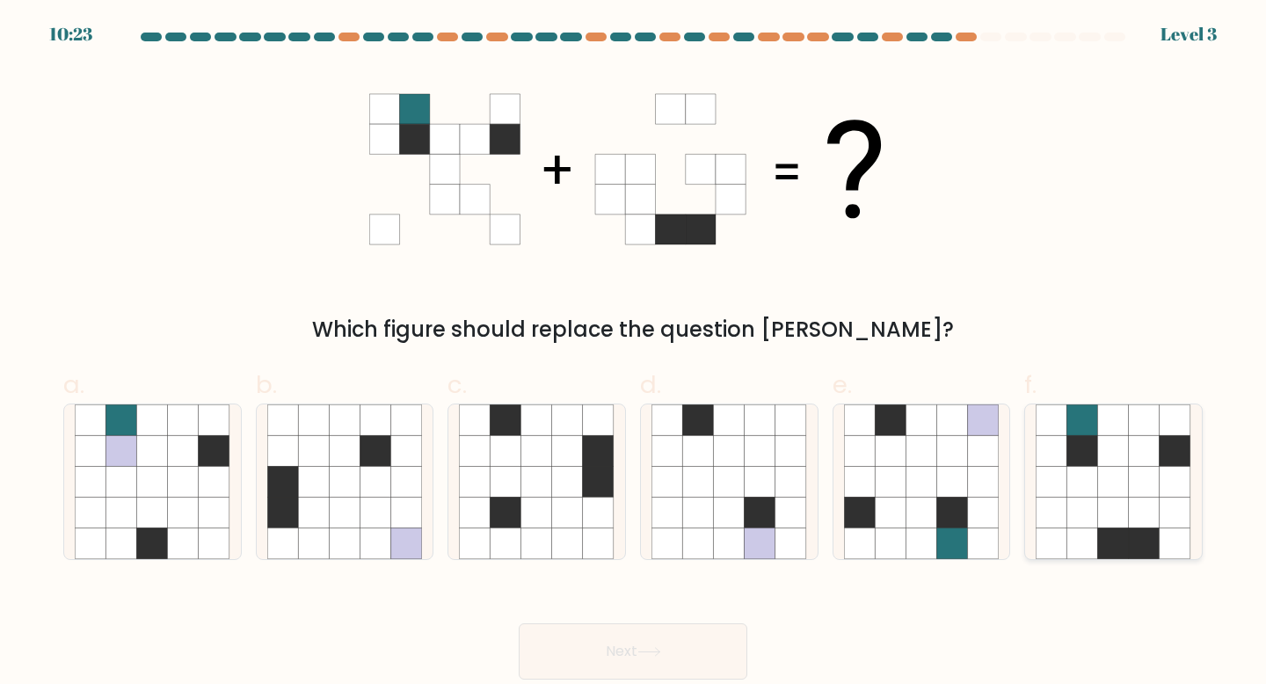
click at [1108, 544] on icon at bounding box center [1113, 543] width 31 height 31
click at [634, 353] on input "f." at bounding box center [633, 347] width 1 height 11
radio input "true"
click at [648, 663] on button "Next" at bounding box center [633, 651] width 229 height 56
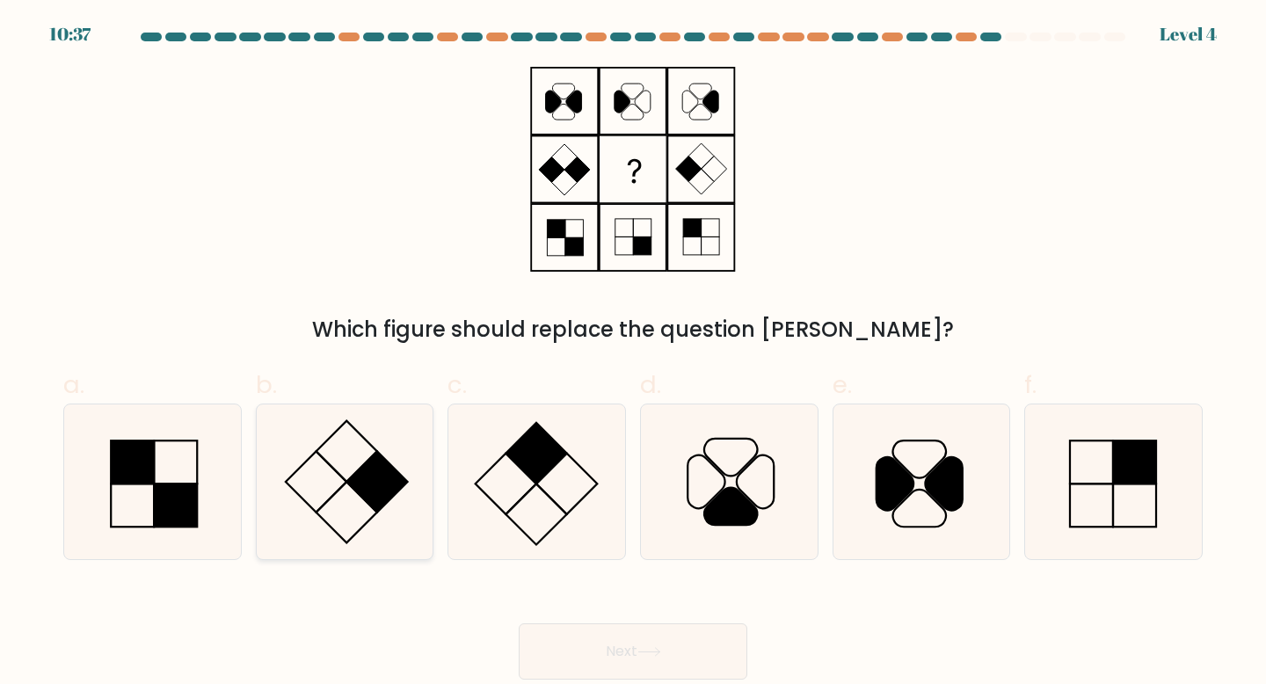
click at [374, 495] on rect at bounding box center [376, 481] width 61 height 61
click at [633, 353] on input "b." at bounding box center [633, 347] width 1 height 11
radio input "true"
click at [620, 665] on button "Next" at bounding box center [633, 651] width 229 height 56
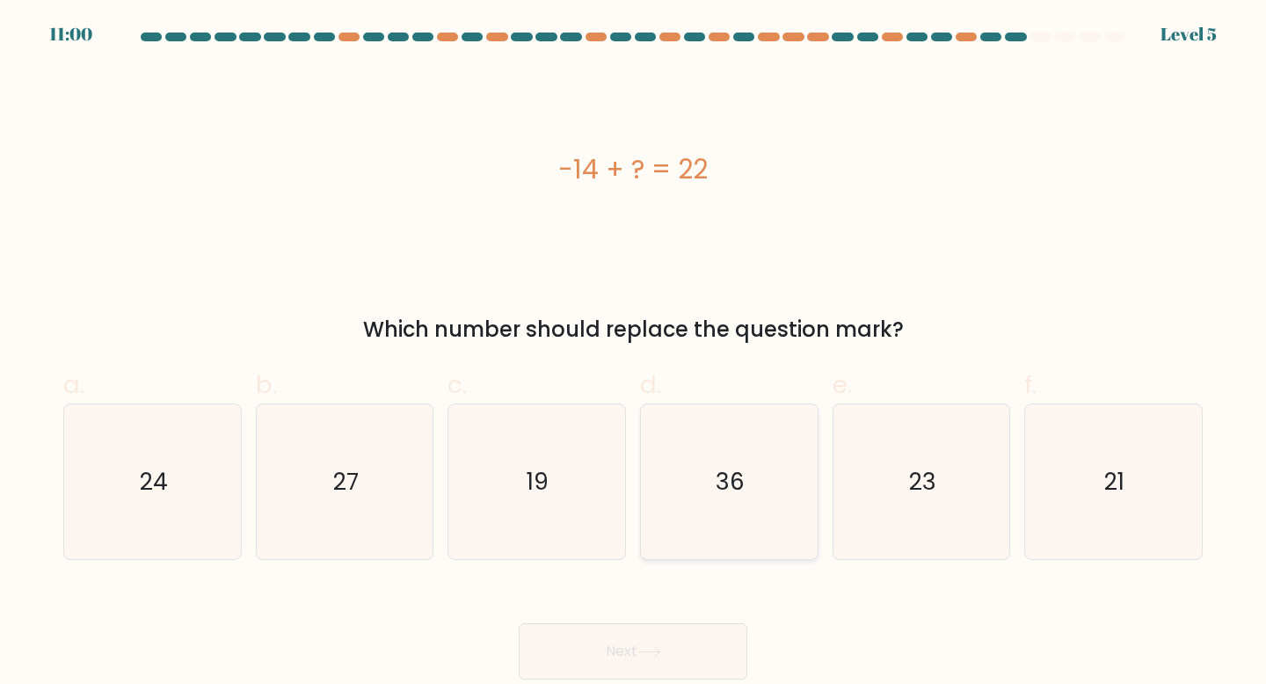
click at [679, 472] on icon "36" at bounding box center [729, 482] width 156 height 156
click at [634, 353] on input "d. 36" at bounding box center [633, 347] width 1 height 11
radio input "true"
click at [608, 642] on button "Next" at bounding box center [633, 651] width 229 height 56
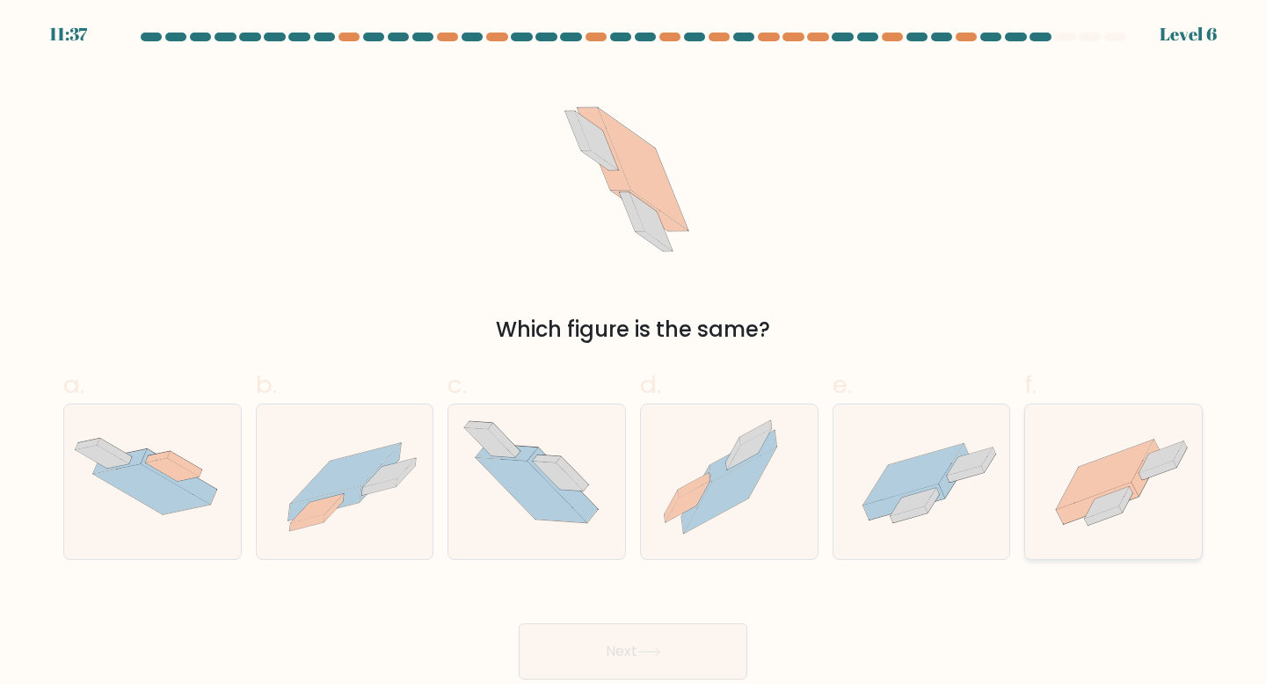
click at [1131, 513] on icon at bounding box center [1113, 482] width 177 height 132
click at [634, 353] on input "f." at bounding box center [633, 347] width 1 height 11
radio input "true"
click at [704, 638] on button "Next" at bounding box center [633, 651] width 229 height 56
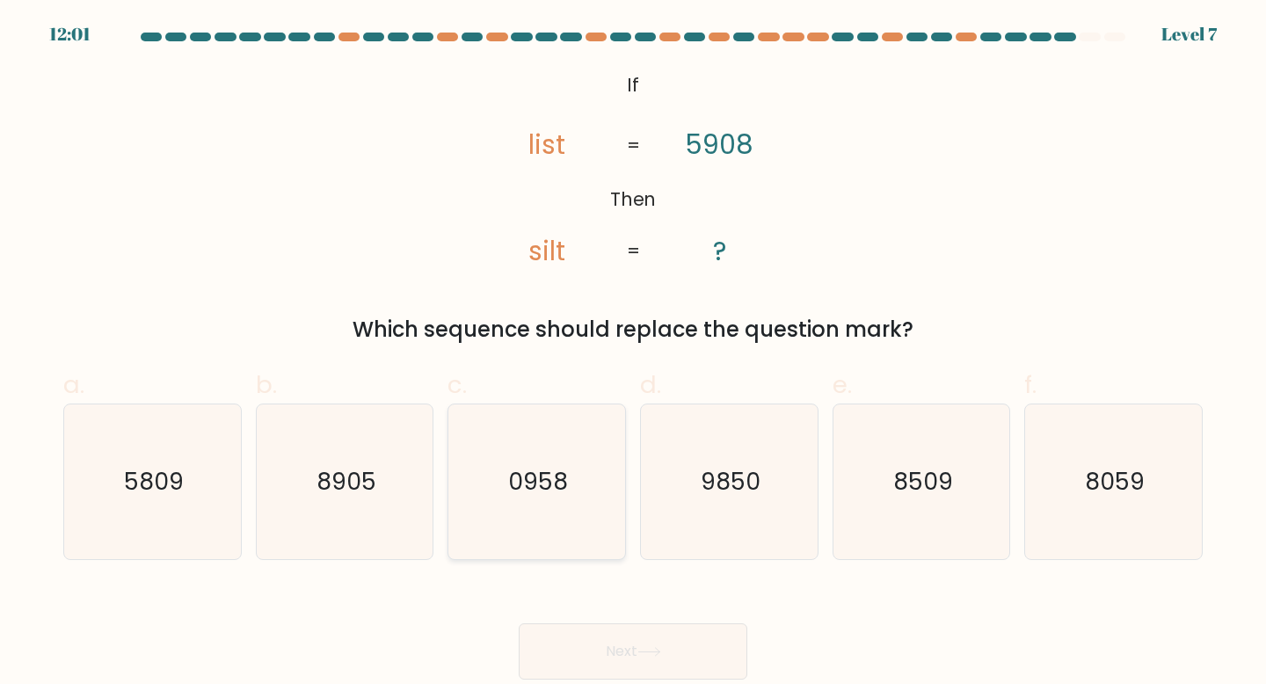
click at [549, 513] on icon "0958" at bounding box center [537, 482] width 156 height 156
click at [633, 353] on input "c. 0958" at bounding box center [633, 347] width 1 height 11
radio input "true"
click at [573, 637] on button "Next" at bounding box center [633, 651] width 229 height 56
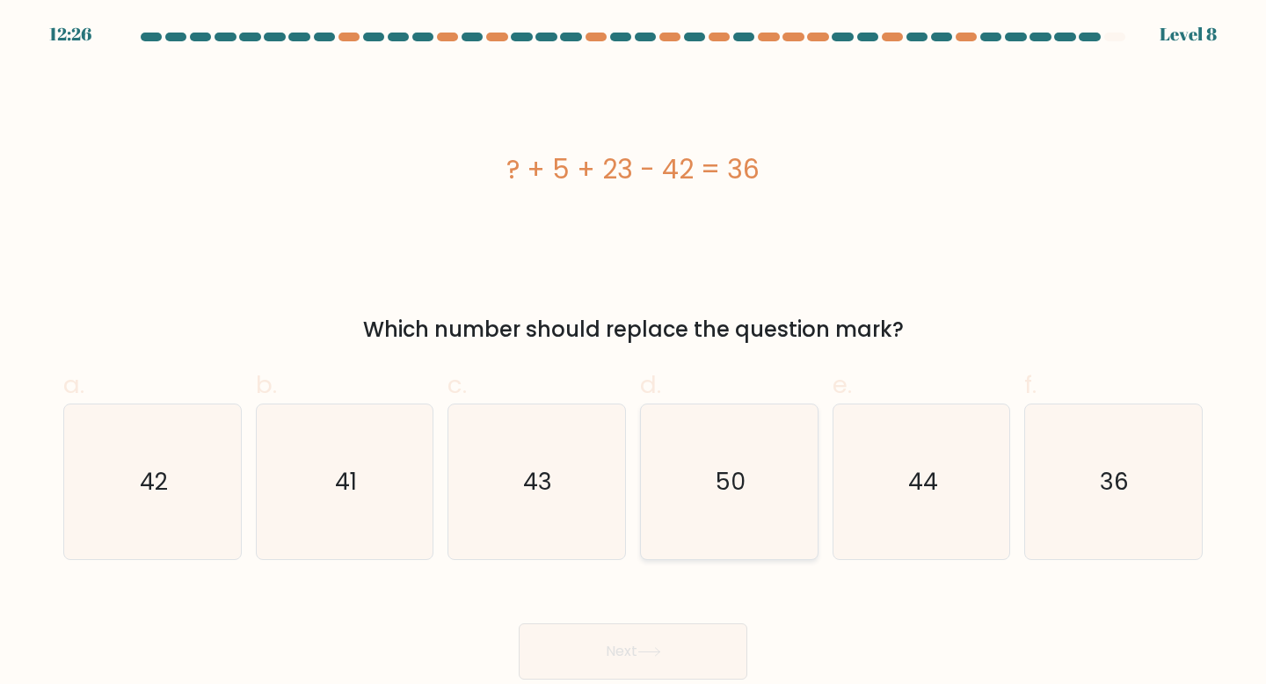
click at [681, 506] on icon "50" at bounding box center [729, 482] width 156 height 156
click at [634, 353] on input "d. 50" at bounding box center [633, 347] width 1 height 11
radio input "true"
click at [606, 654] on button "Next" at bounding box center [633, 651] width 229 height 56
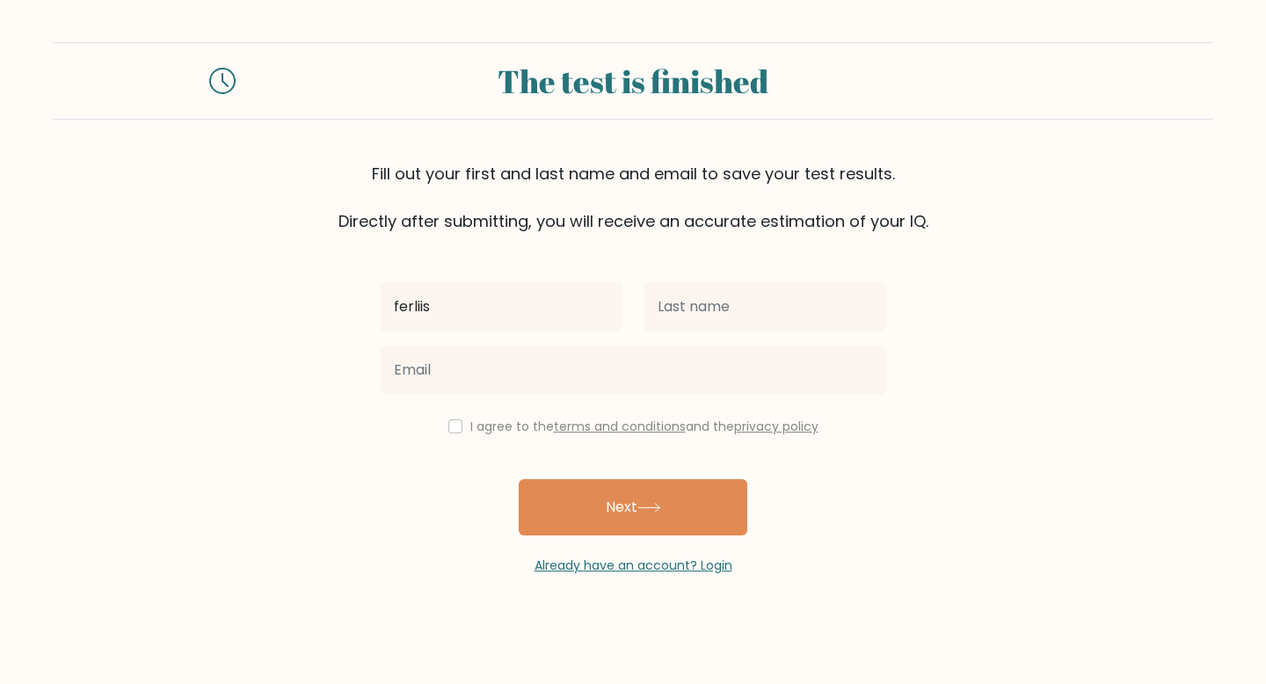
type input "ferliis"
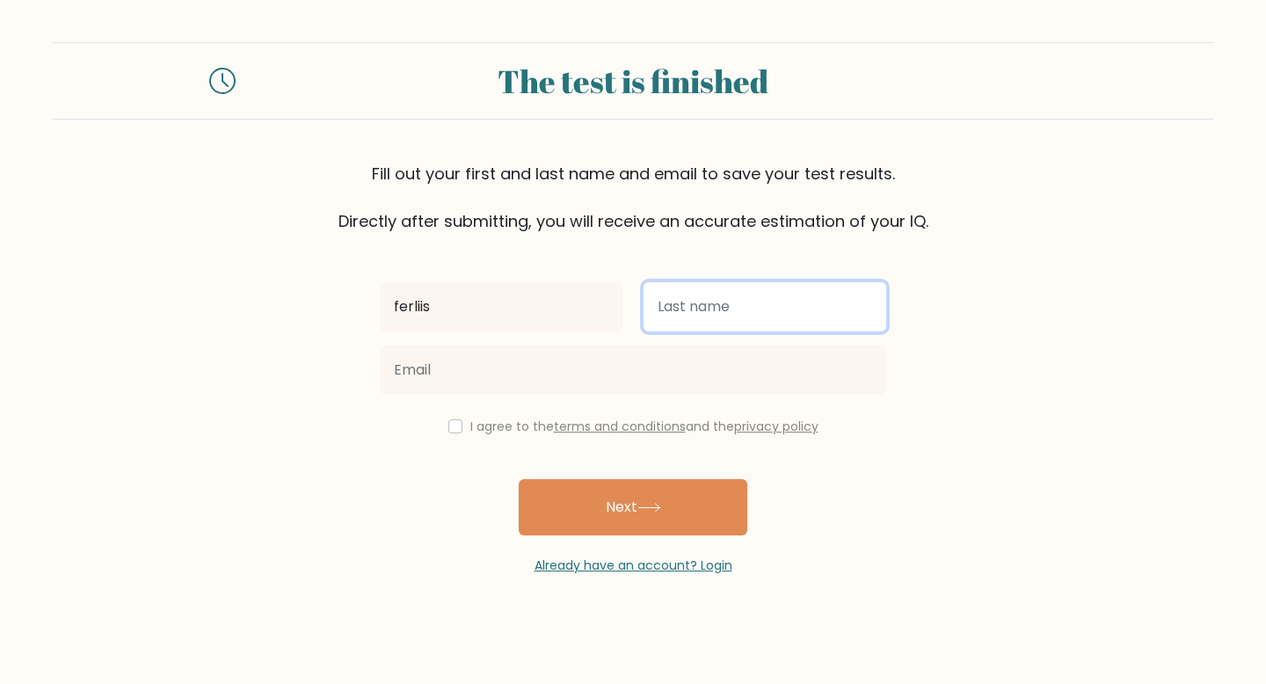
click at [717, 292] on input "text" at bounding box center [764, 306] width 243 height 49
type input "koh"
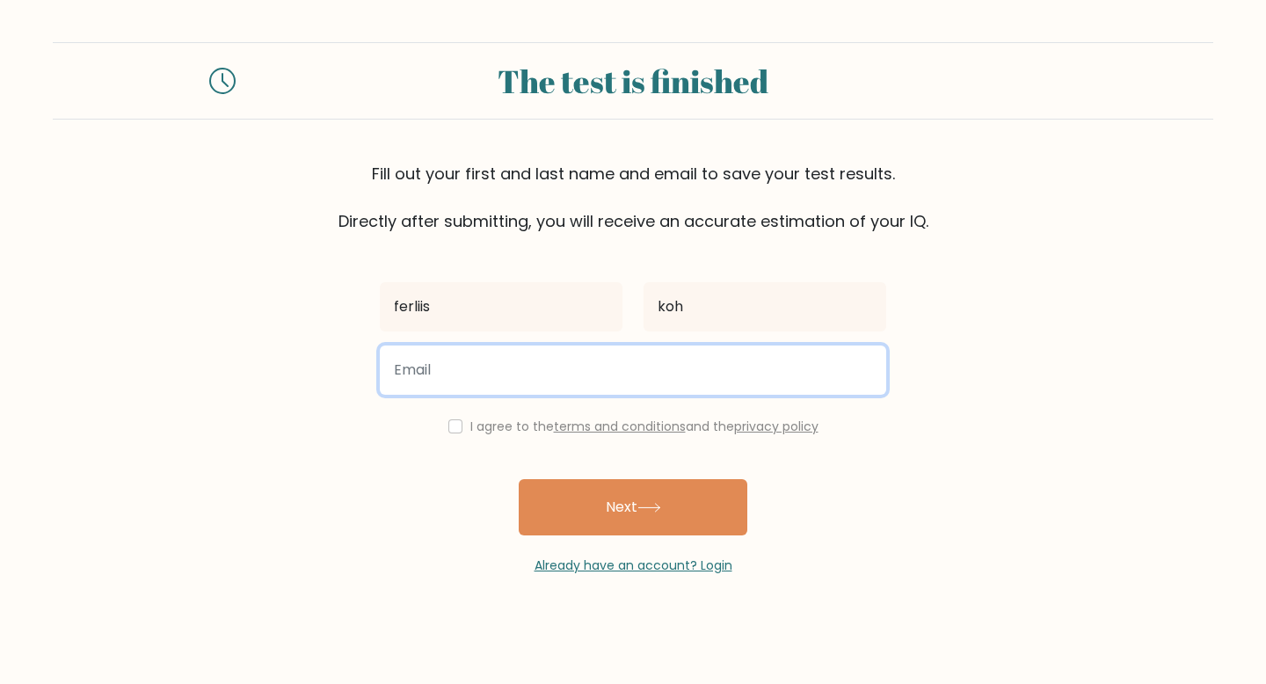
click at [652, 368] on input "email" at bounding box center [633, 369] width 506 height 49
type input "ferliixxs@gmail.com"
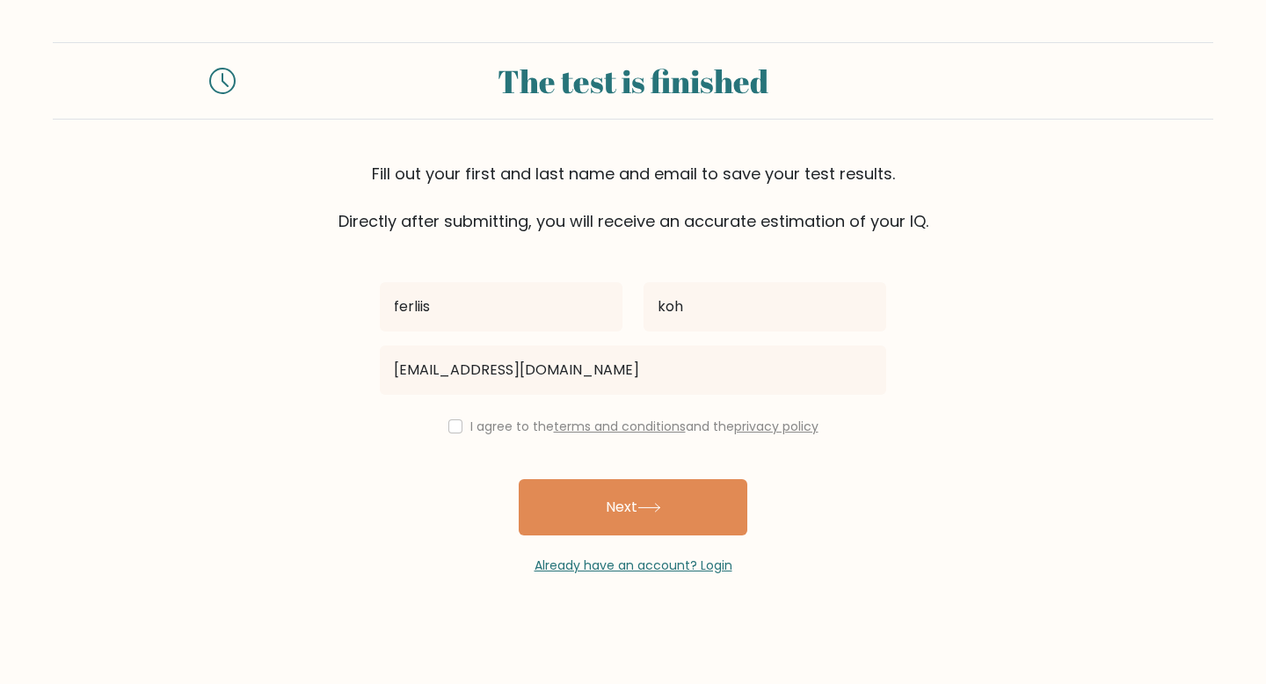
click at [458, 432] on div "I agree to the terms and conditions and the privacy policy" at bounding box center [632, 426] width 527 height 21
click at [451, 426] on input "checkbox" at bounding box center [455, 426] width 14 height 14
checkbox input "true"
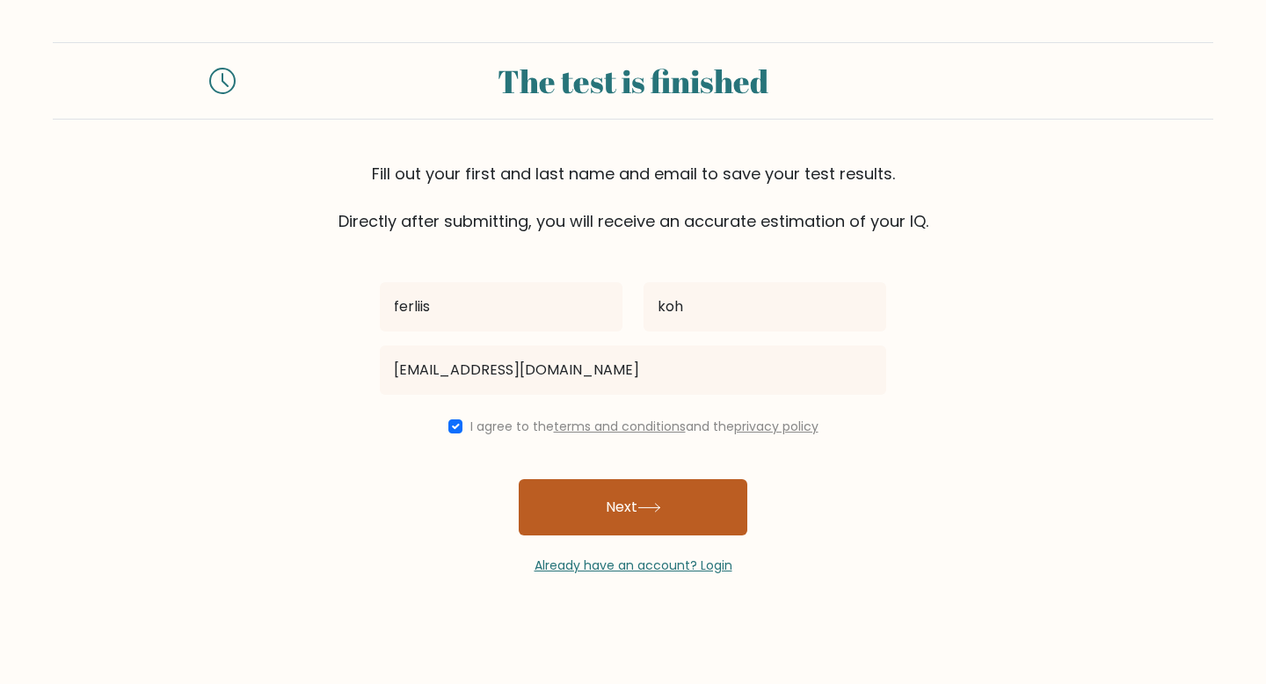
click at [628, 518] on button "Next" at bounding box center [633, 507] width 229 height 56
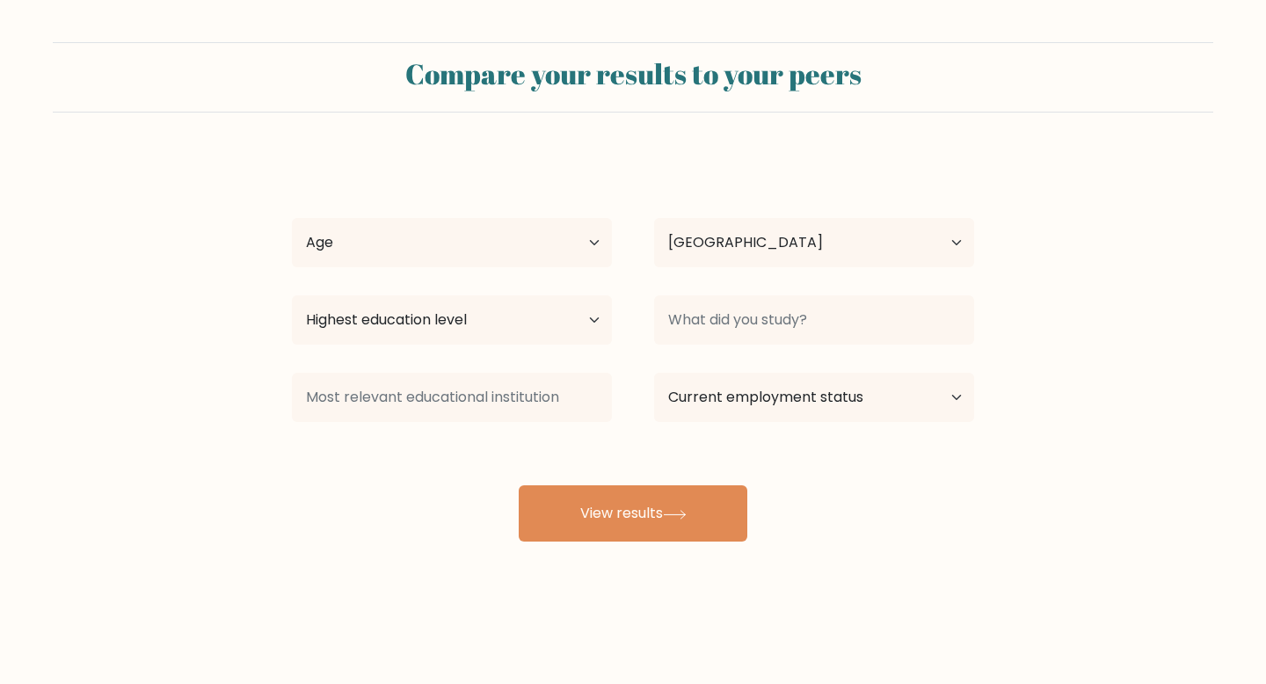
select select "MY"
click at [513, 242] on select "Age Under [DEMOGRAPHIC_DATA] [DEMOGRAPHIC_DATA] [DEMOGRAPHIC_DATA] [DEMOGRAPHIC…" at bounding box center [452, 242] width 320 height 49
select select "min_18"
click at [512, 312] on select "Highest education level No schooling Primary Lower Secondary Upper Secondary Oc…" at bounding box center [452, 319] width 320 height 49
select select "upper_secondary"
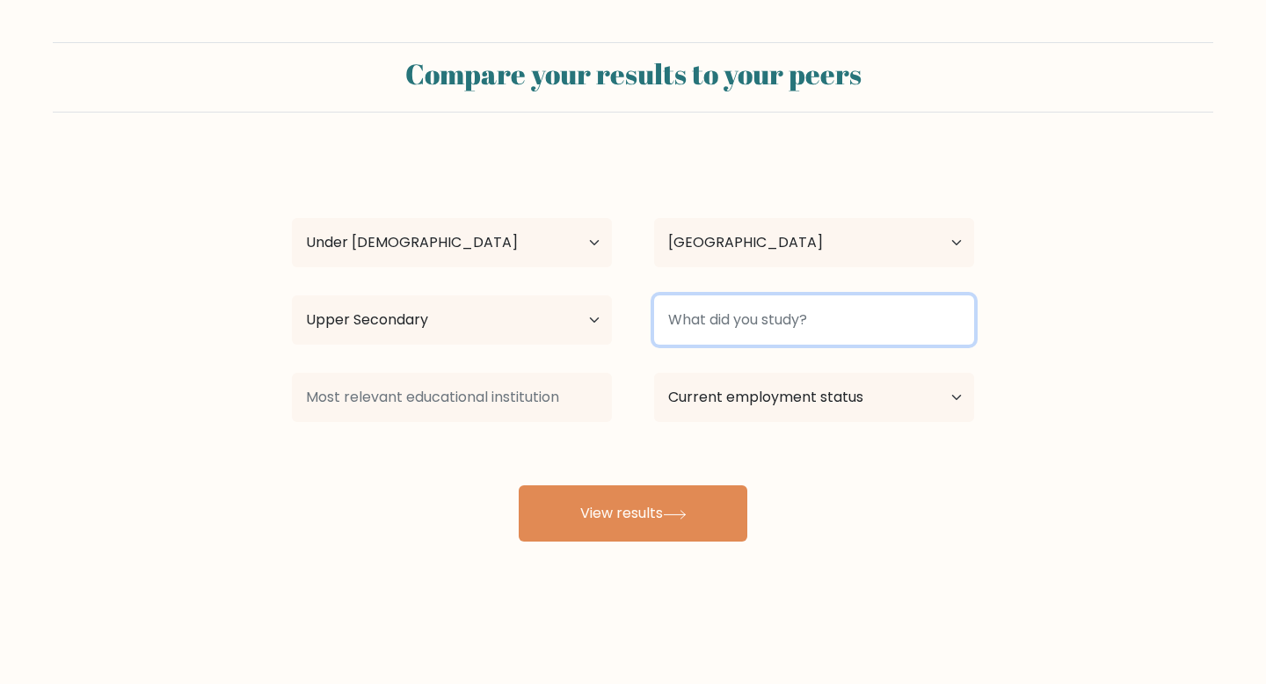
click at [691, 328] on input at bounding box center [814, 319] width 320 height 49
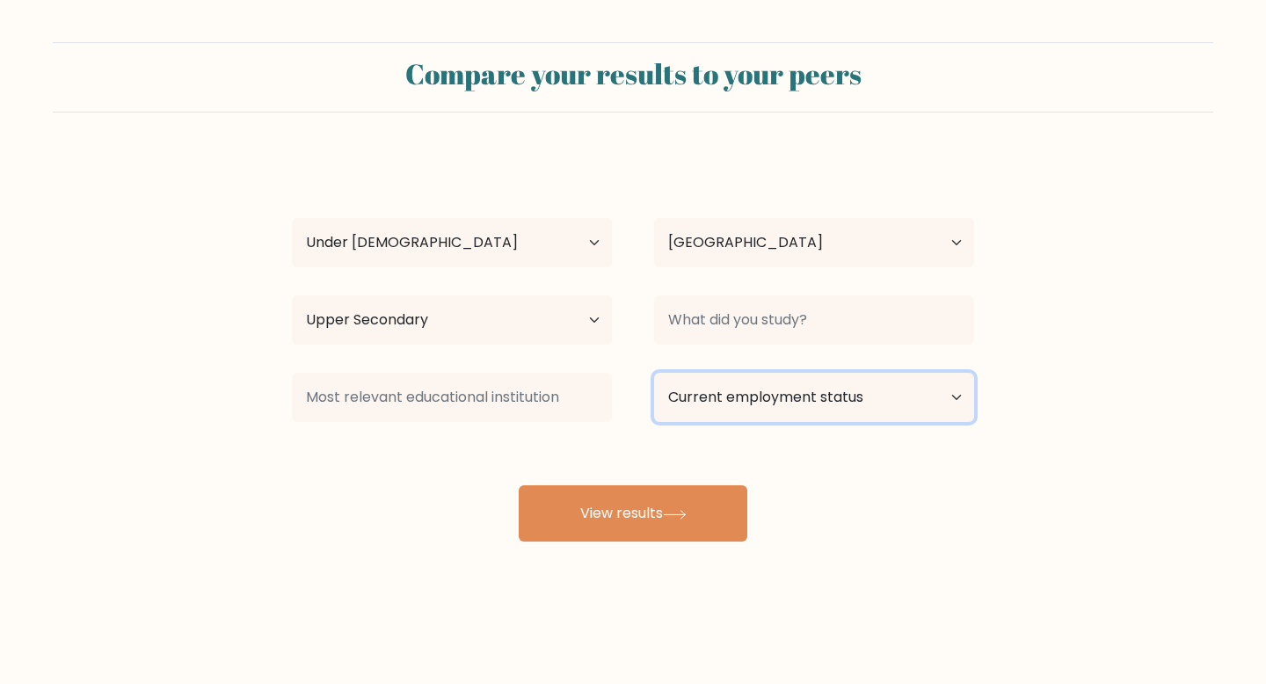
click at [779, 416] on select "Current employment status Employed Student Retired Other / prefer not to answer" at bounding box center [814, 397] width 320 height 49
select select "student"
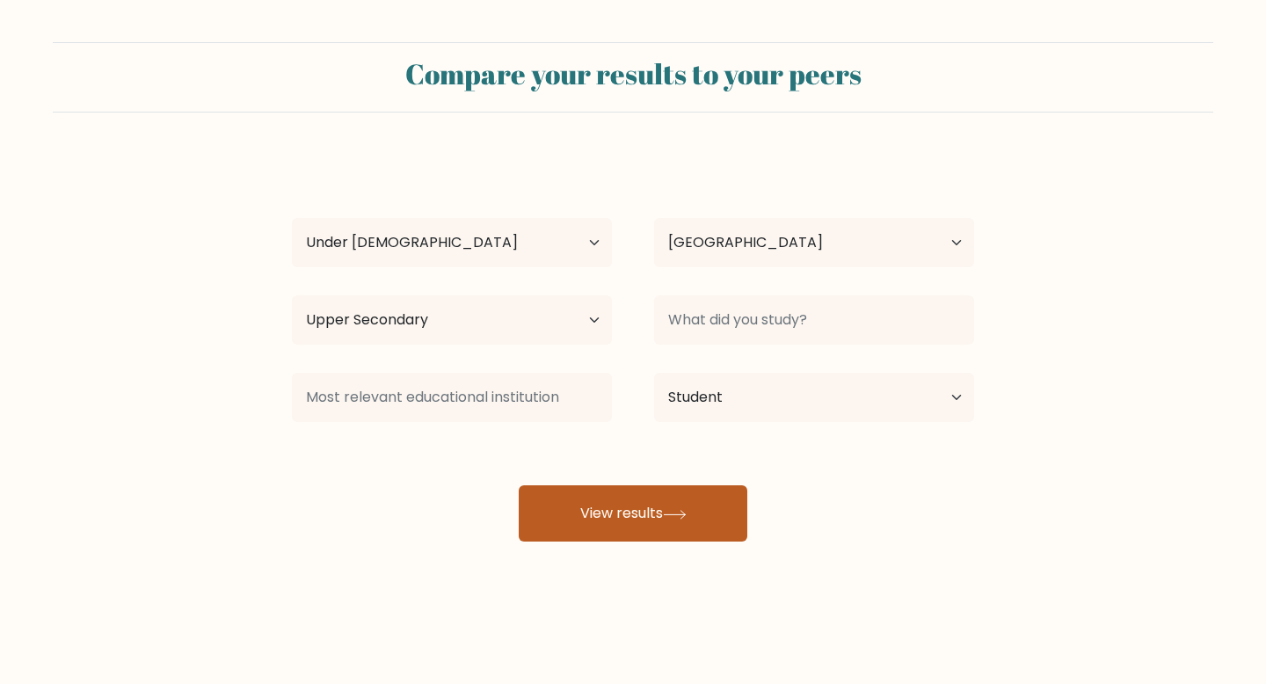
click at [696, 504] on button "View results" at bounding box center [633, 513] width 229 height 56
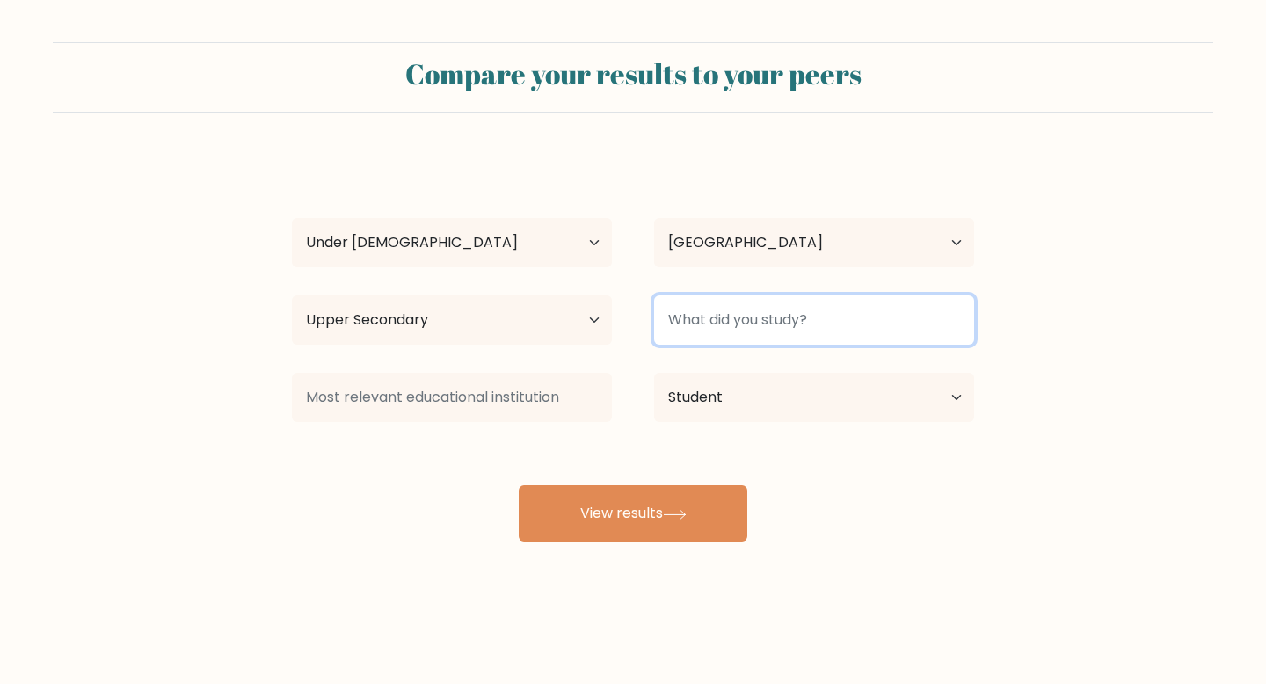
click at [756, 314] on input at bounding box center [814, 319] width 320 height 49
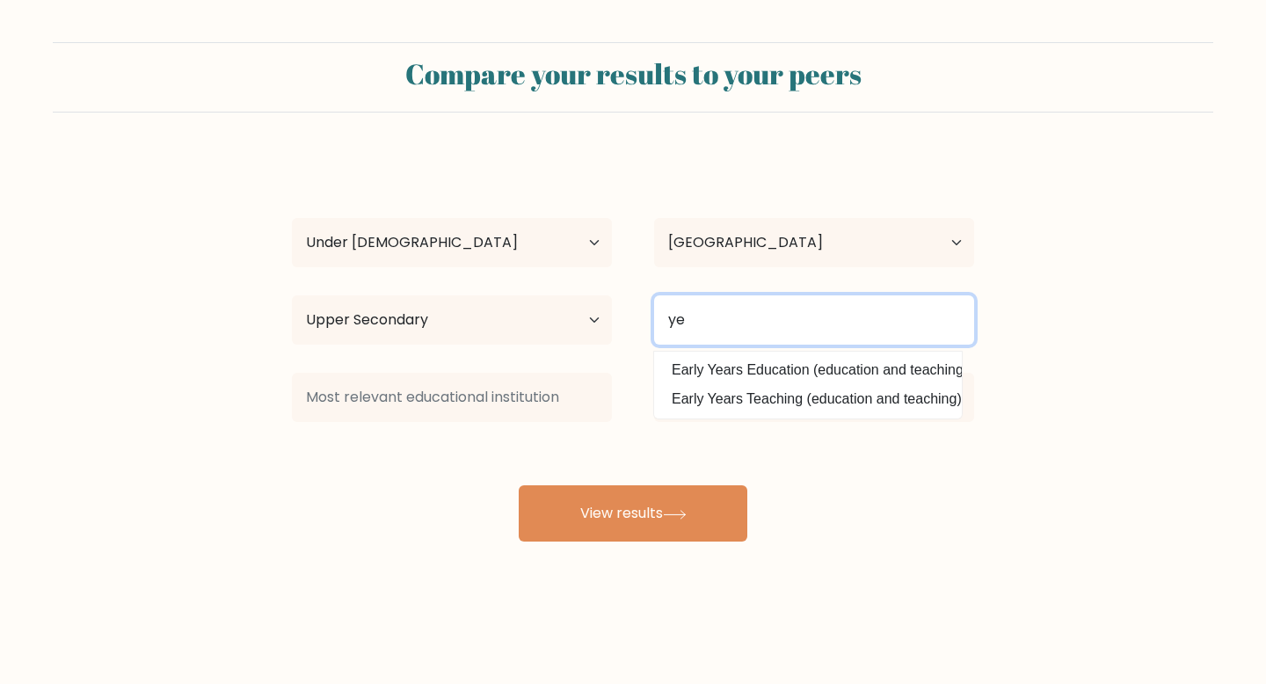
type input "y"
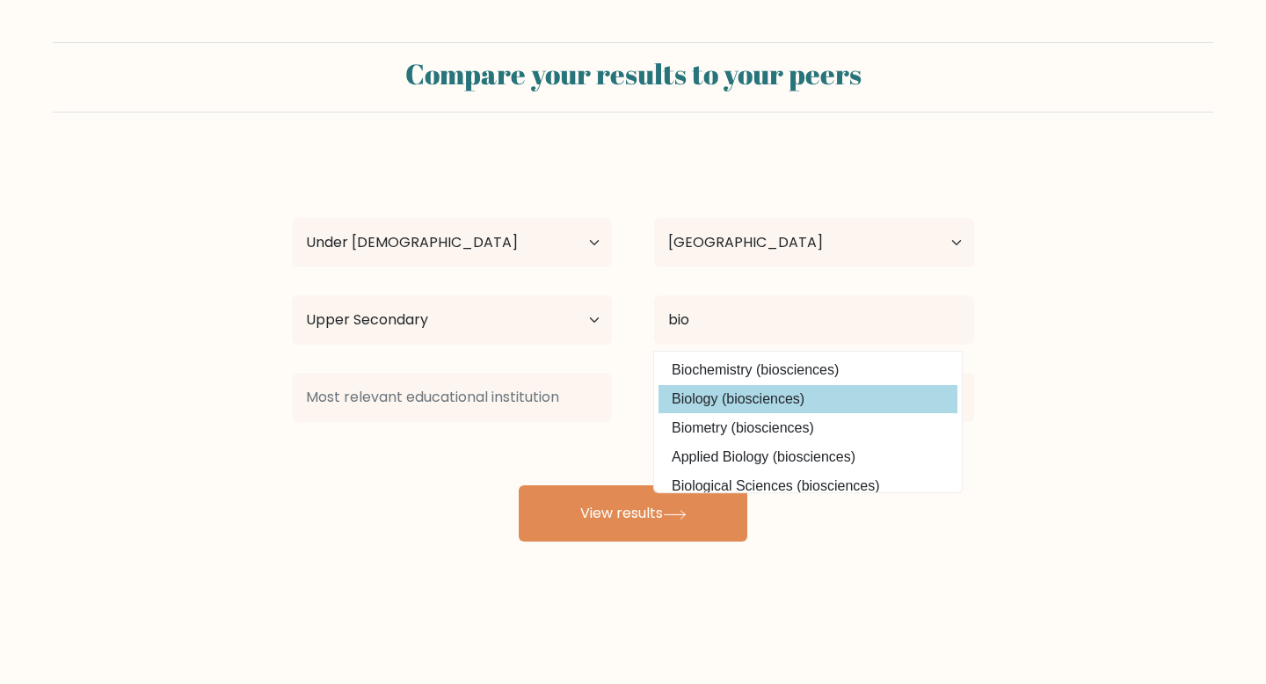
click at [830, 397] on option "Biology (biosciences)" at bounding box center [807, 399] width 299 height 28
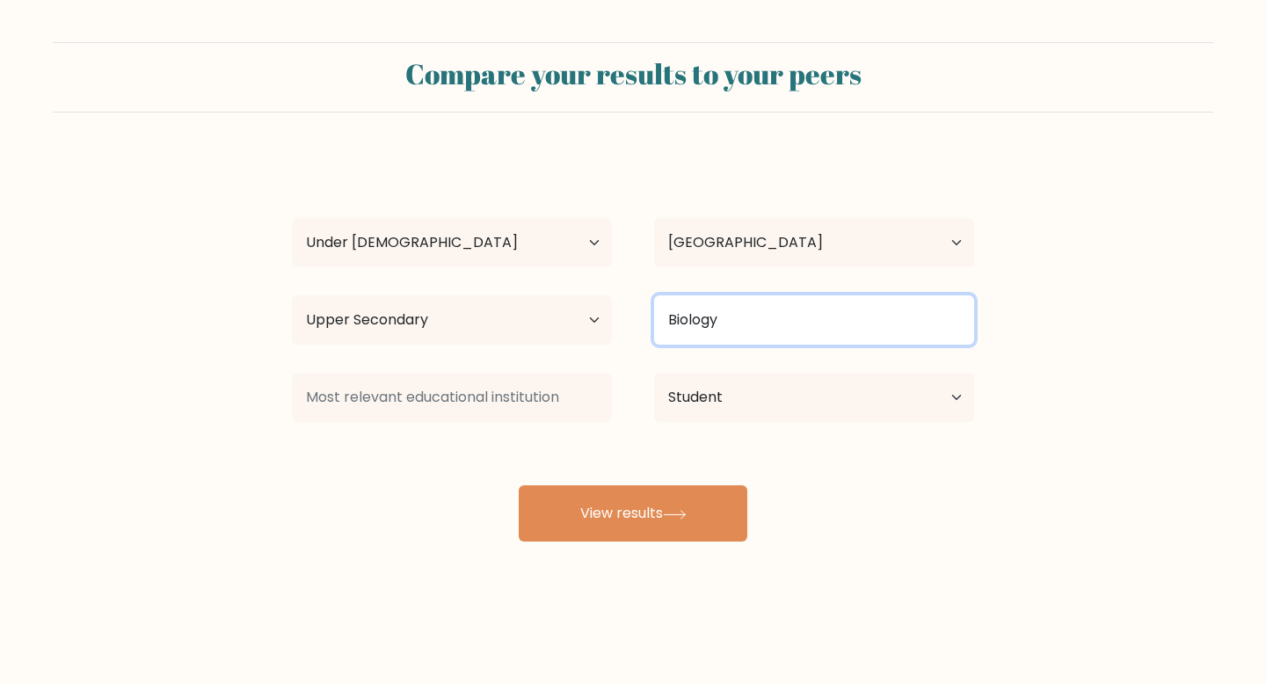
click at [815, 323] on input "Biology" at bounding box center [814, 319] width 320 height 49
type input "Biology"
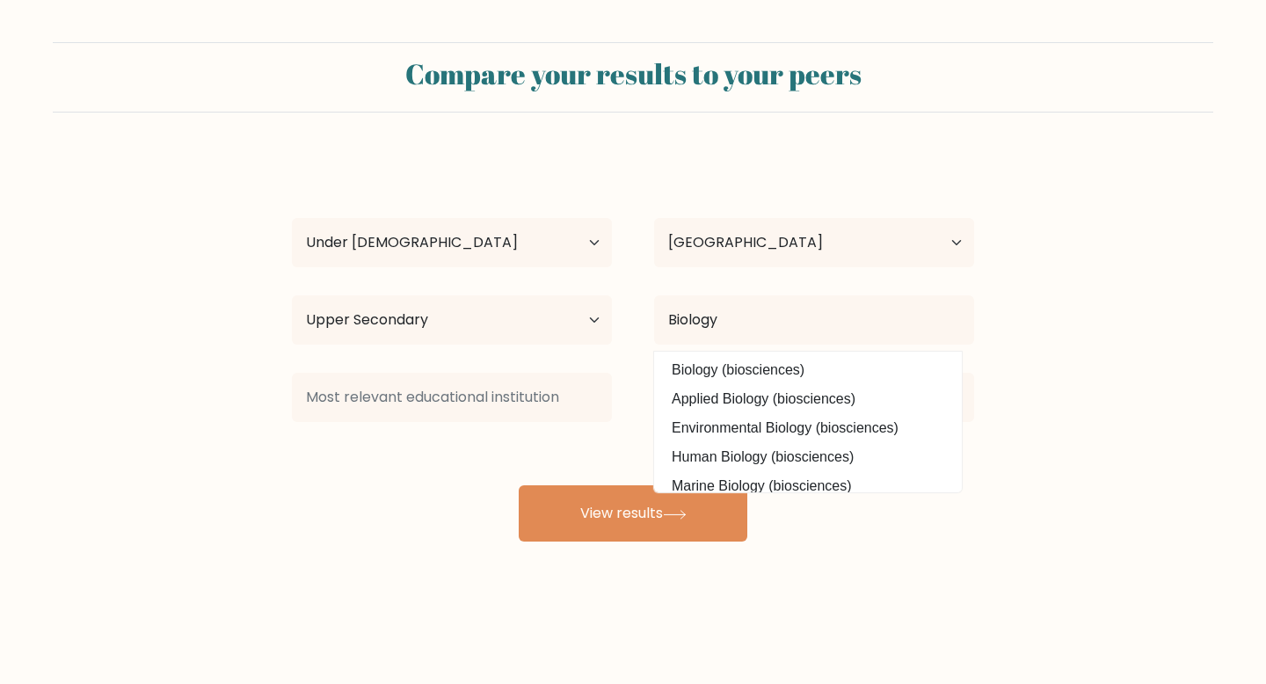
click at [422, 530] on div "ferliis koh Age Under 18 years old 18-24 years old 25-34 years old 35-44 years …" at bounding box center [632, 348] width 703 height 387
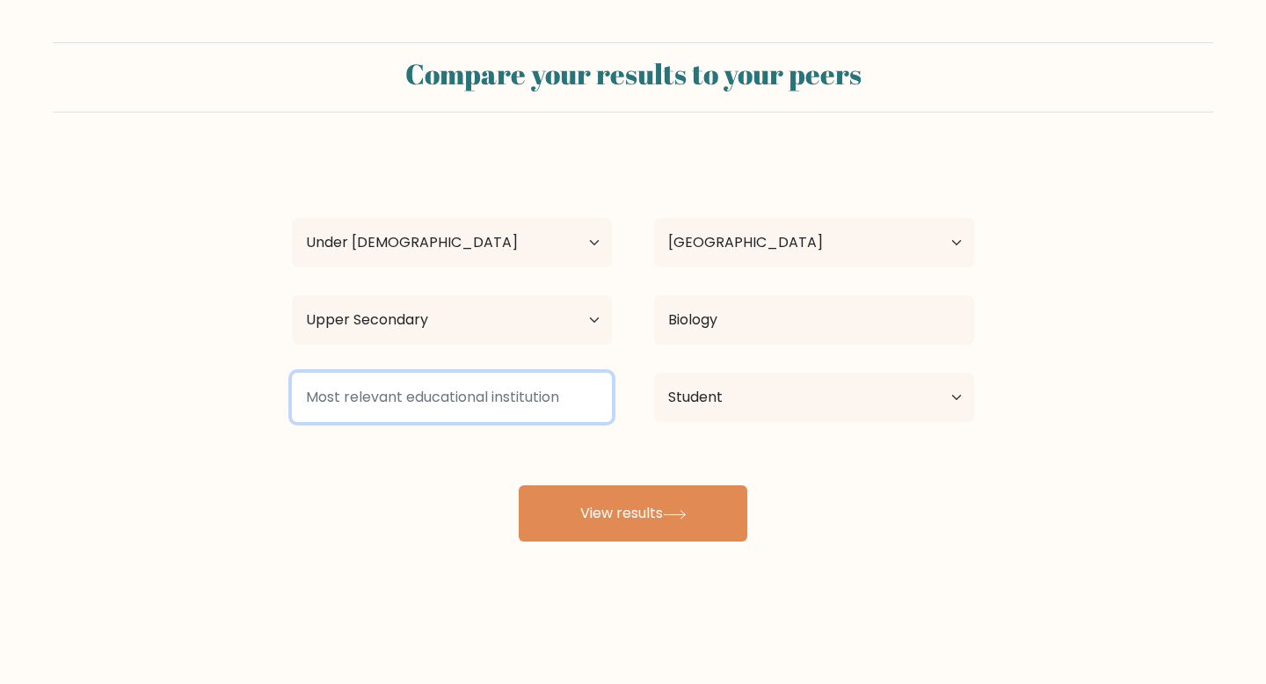
click at [504, 401] on input at bounding box center [452, 397] width 320 height 49
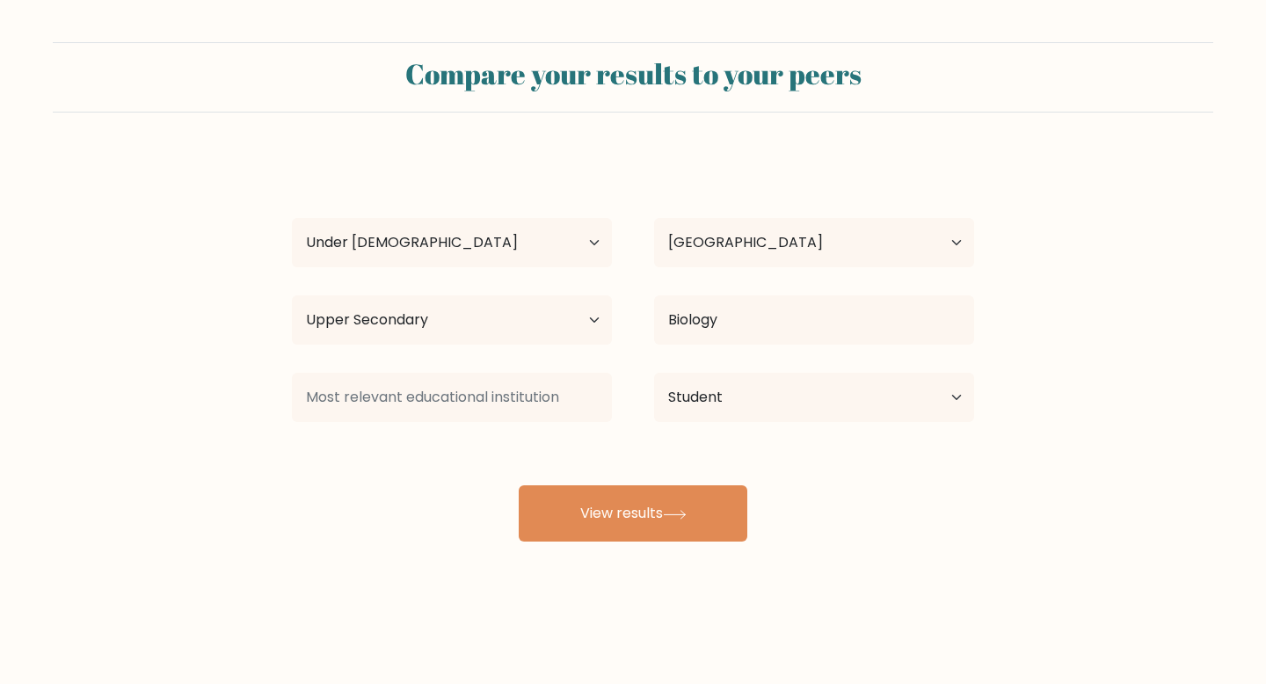
click at [521, 438] on div "ferliis koh Age Under 18 years old 18-24 years old 25-34 years old 35-44 years …" at bounding box center [632, 348] width 703 height 387
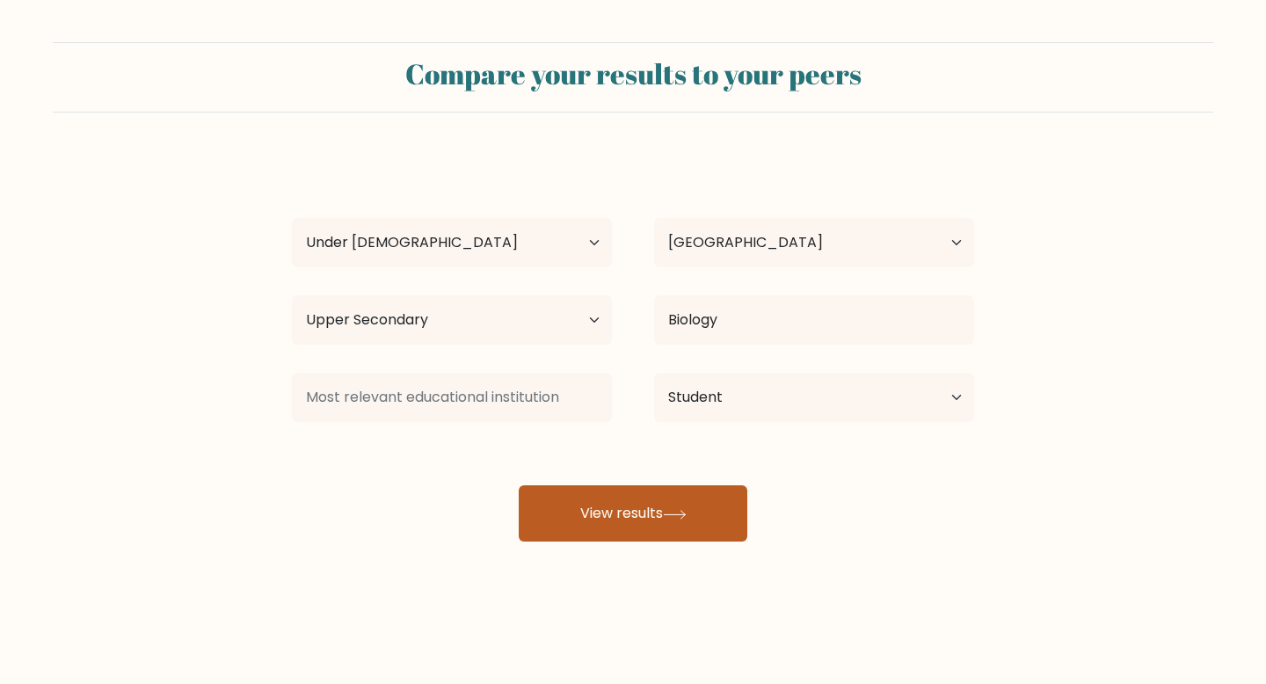
click at [565, 504] on button "View results" at bounding box center [633, 513] width 229 height 56
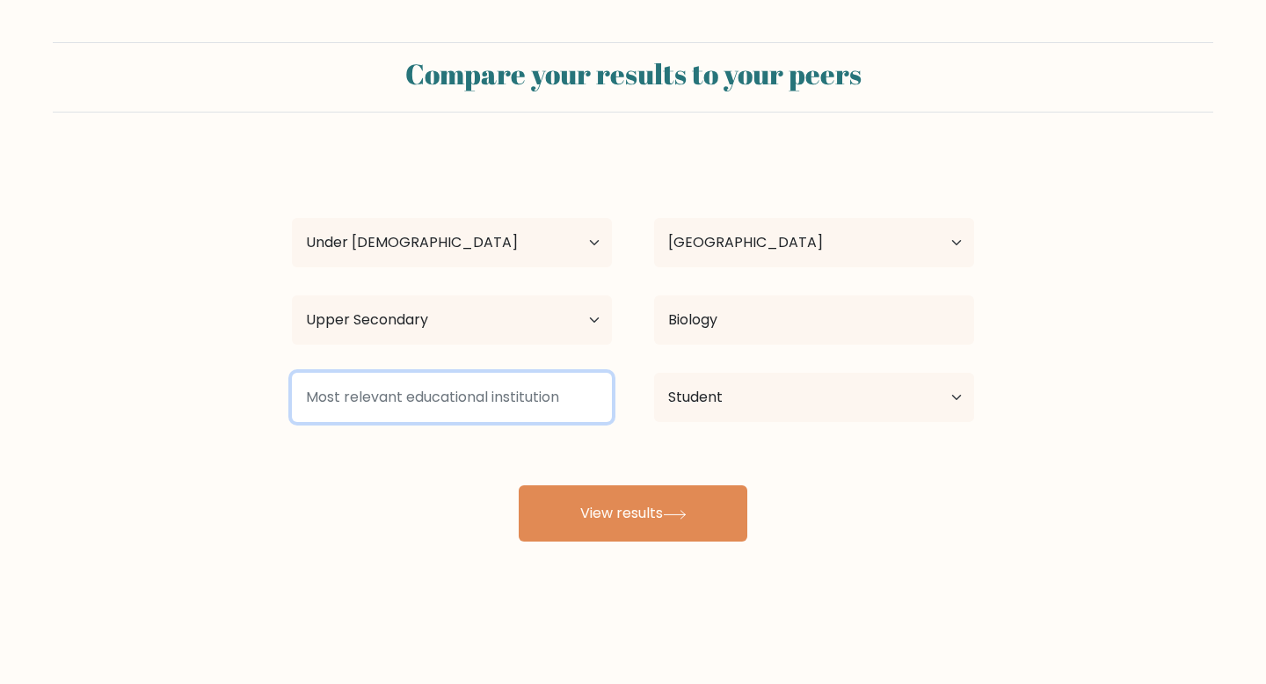
click at [548, 415] on input at bounding box center [452, 397] width 320 height 49
type input "a"
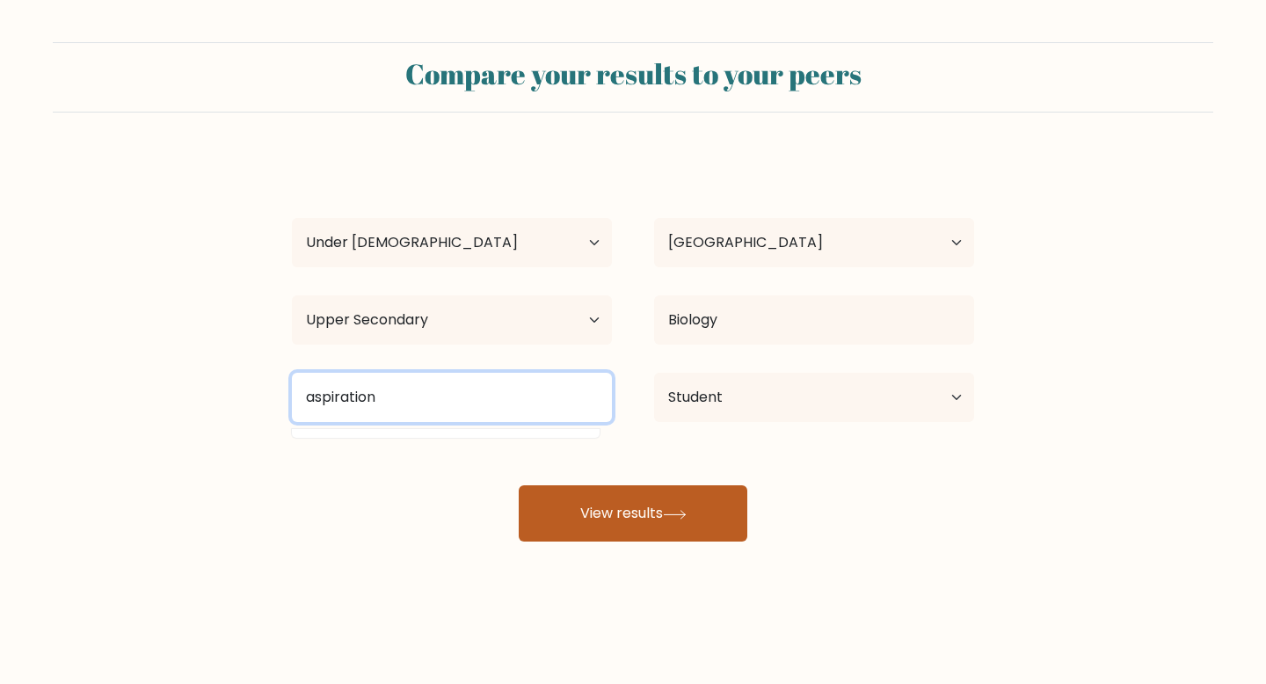
type input "aspiration"
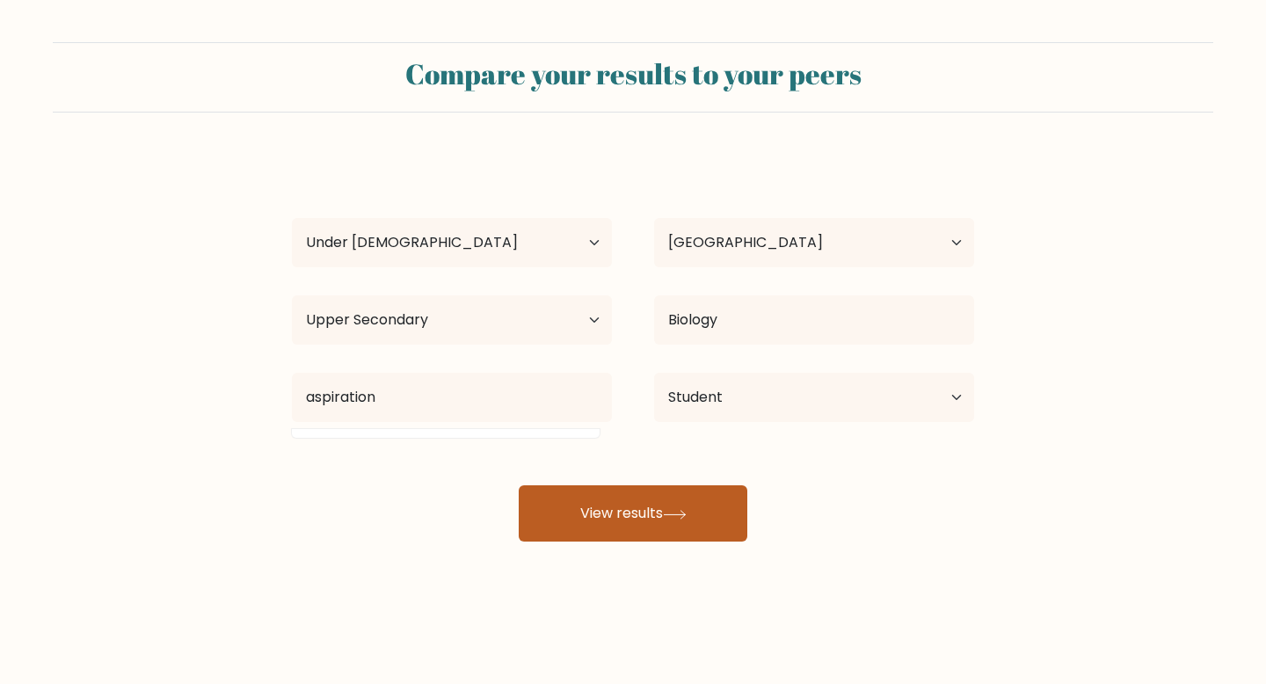
click at [635, 519] on button "View results" at bounding box center [633, 513] width 229 height 56
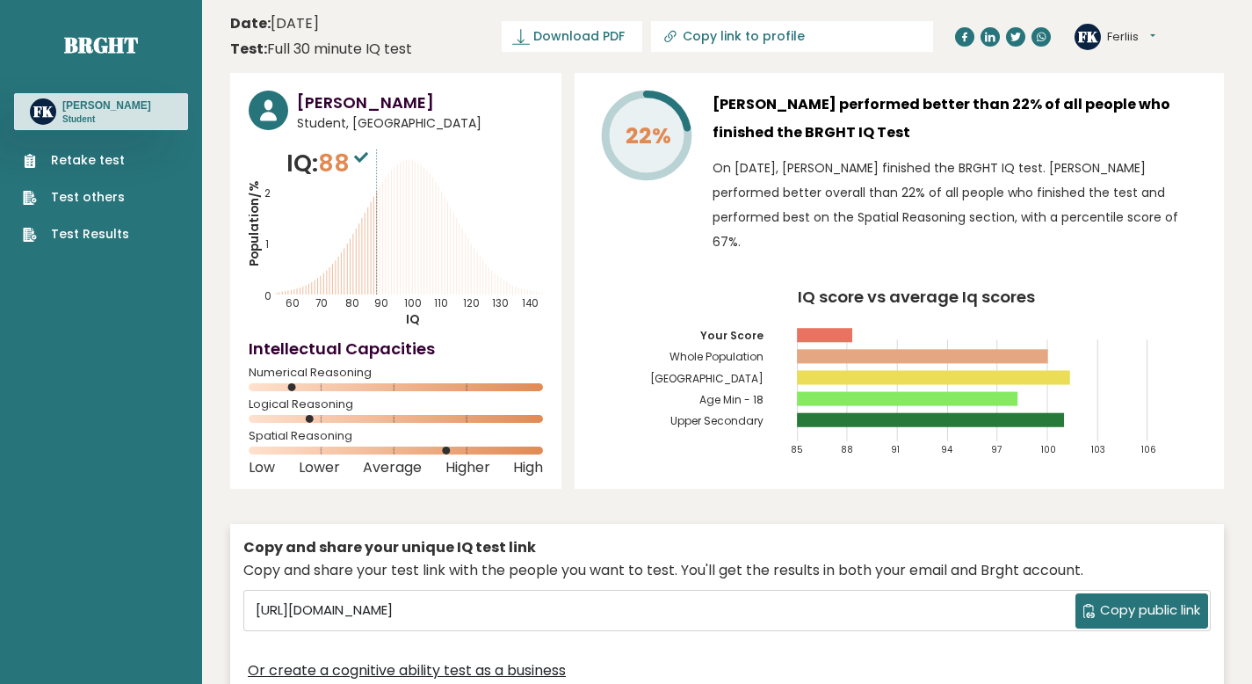
click at [365, 156] on icon at bounding box center [361, 157] width 14 height 11
click at [1108, 603] on span "Copy public link" at bounding box center [1150, 610] width 100 height 20
